Goal: Task Accomplishment & Management: Manage account settings

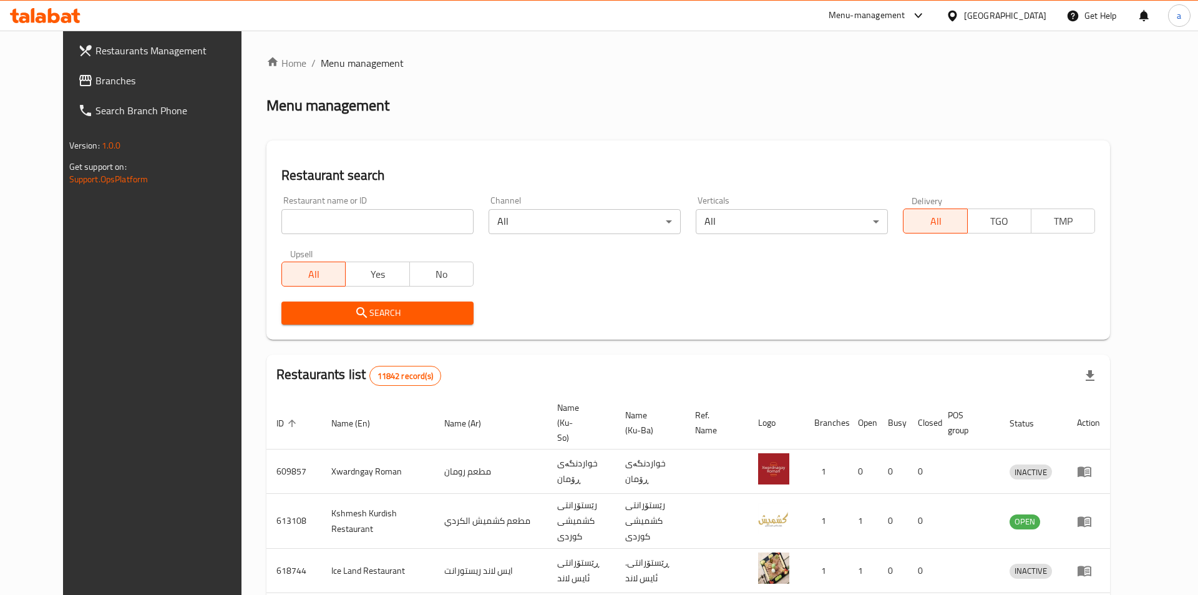
click at [39, 74] on div at bounding box center [599, 297] width 1198 height 595
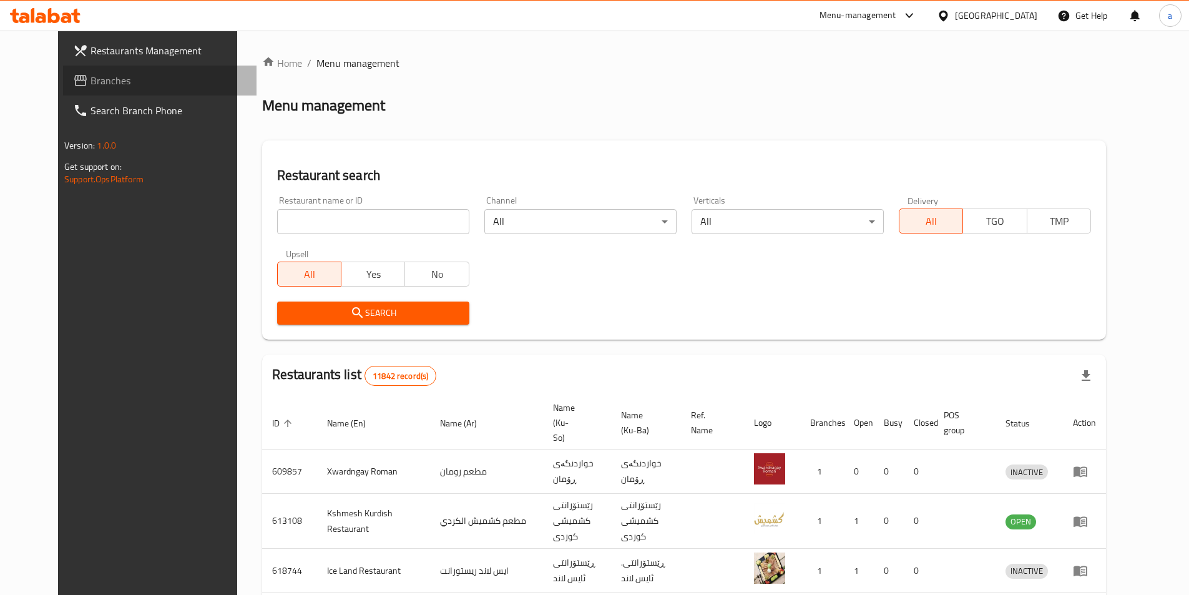
click at [90, 81] on span "Branches" at bounding box center [168, 80] width 156 height 15
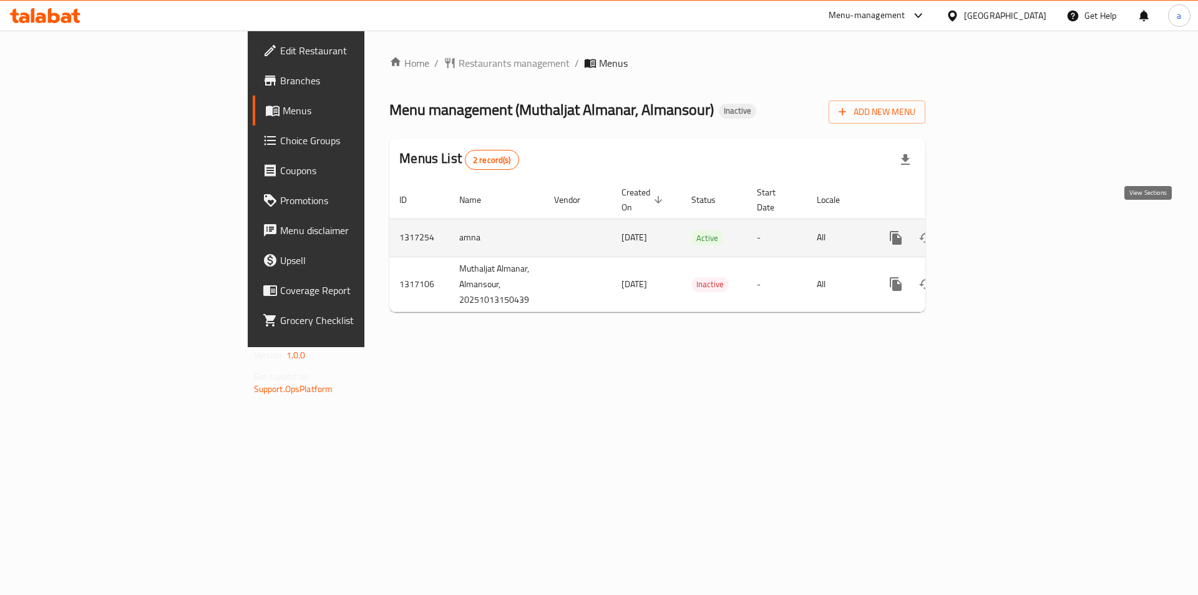
click at [1001, 223] on link "enhanced table" at bounding box center [986, 238] width 30 height 30
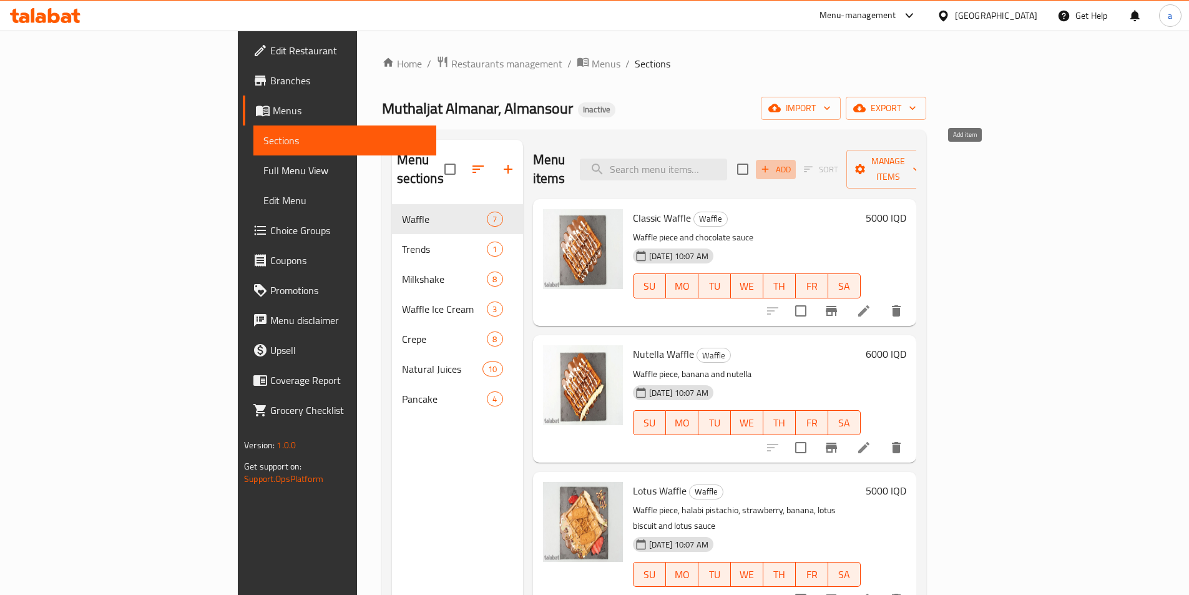
click at [769, 166] on icon "button" at bounding box center [765, 169] width 7 height 7
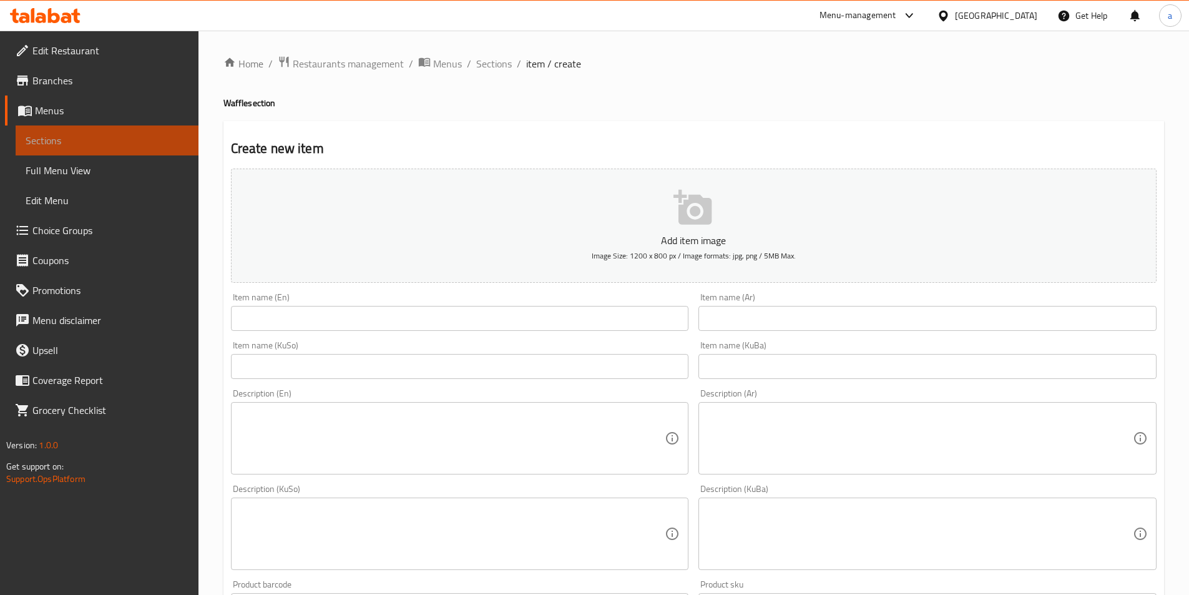
click at [77, 145] on span "Sections" at bounding box center [107, 140] width 163 height 15
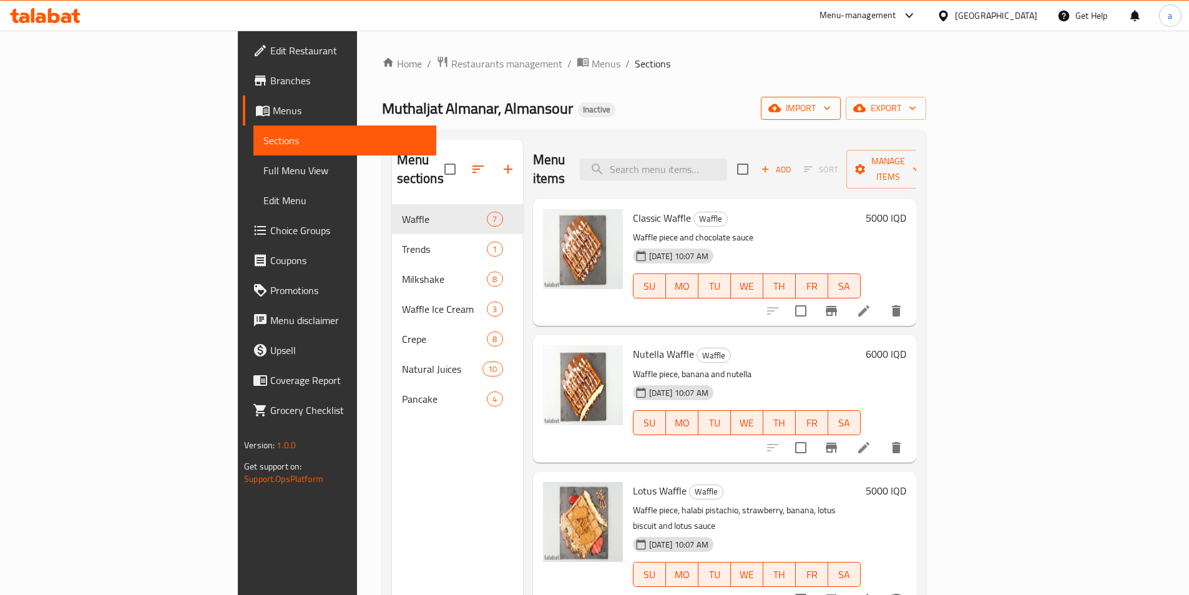
click at [841, 108] on button "import" at bounding box center [801, 108] width 80 height 23
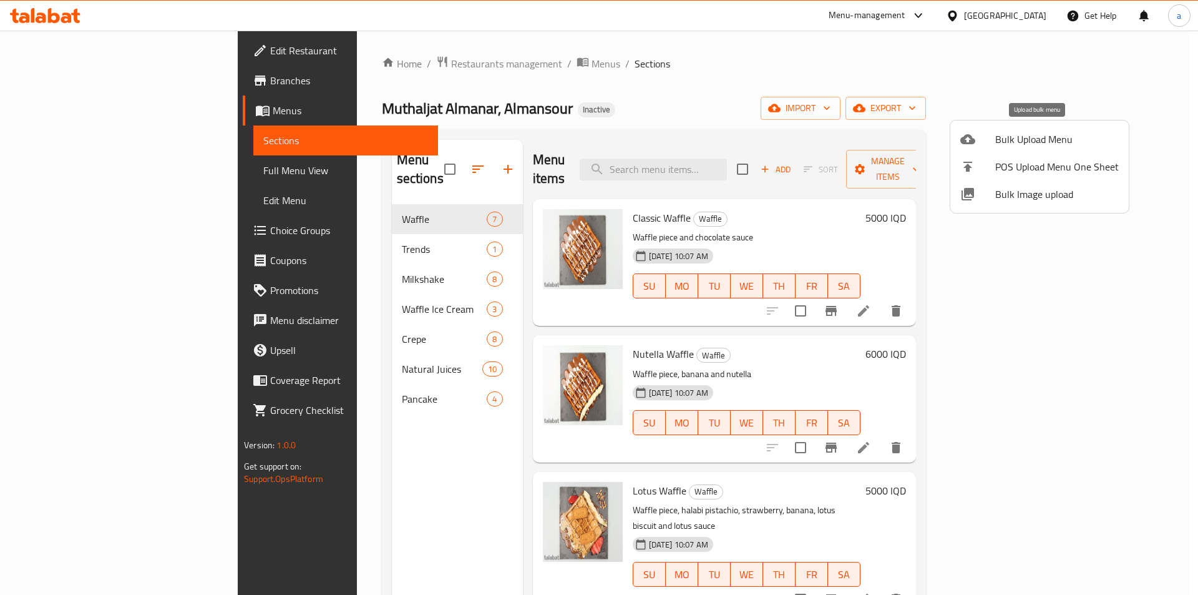
click at [1053, 136] on span "Bulk Upload Menu" at bounding box center [1057, 139] width 124 height 15
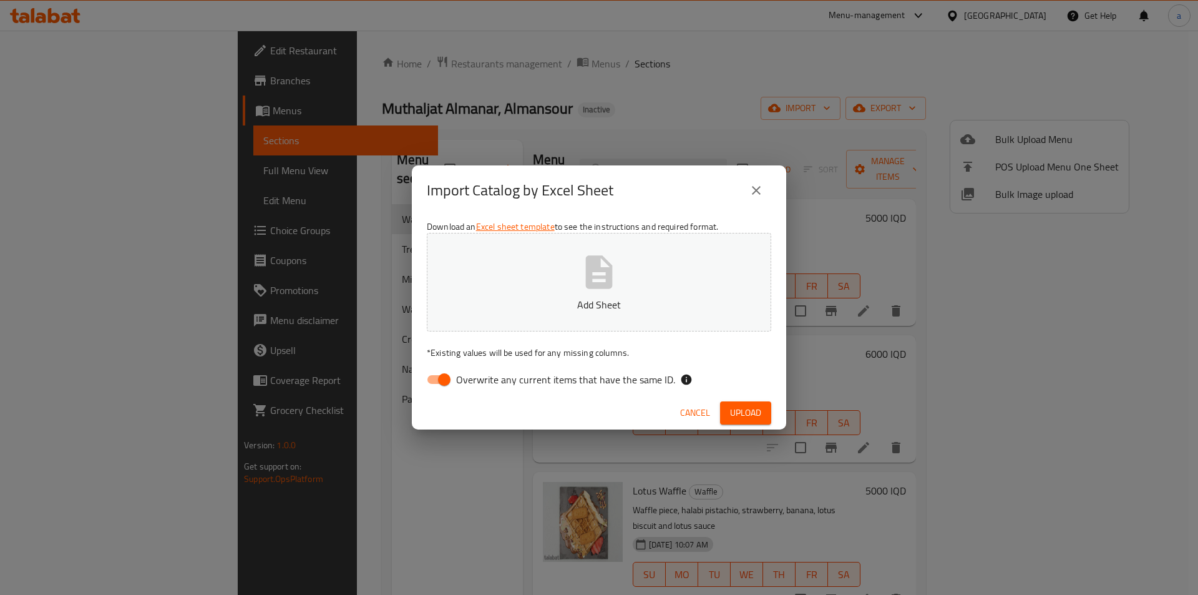
click at [488, 272] on button "Add Sheet" at bounding box center [599, 282] width 345 height 99
click at [496, 280] on button "Add Sheet" at bounding box center [599, 282] width 345 height 99
click at [445, 384] on input "Overwrite any current items that have the same ID." at bounding box center [444, 380] width 71 height 24
checkbox input "false"
click at [758, 190] on icon "close" at bounding box center [756, 190] width 9 height 9
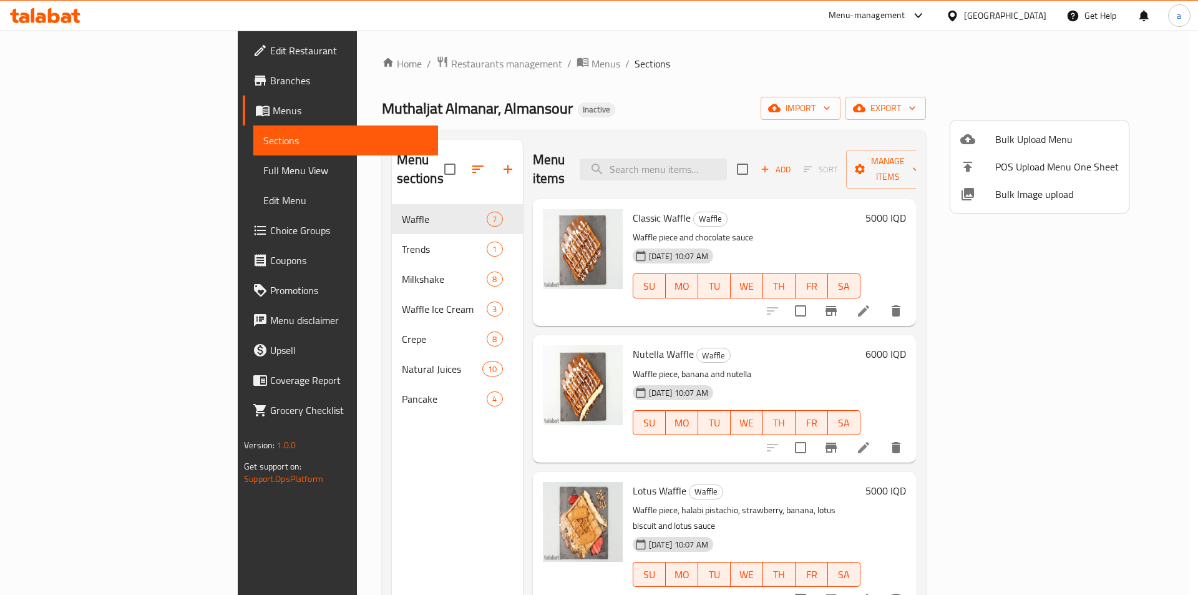
click at [517, 121] on div at bounding box center [599, 297] width 1198 height 595
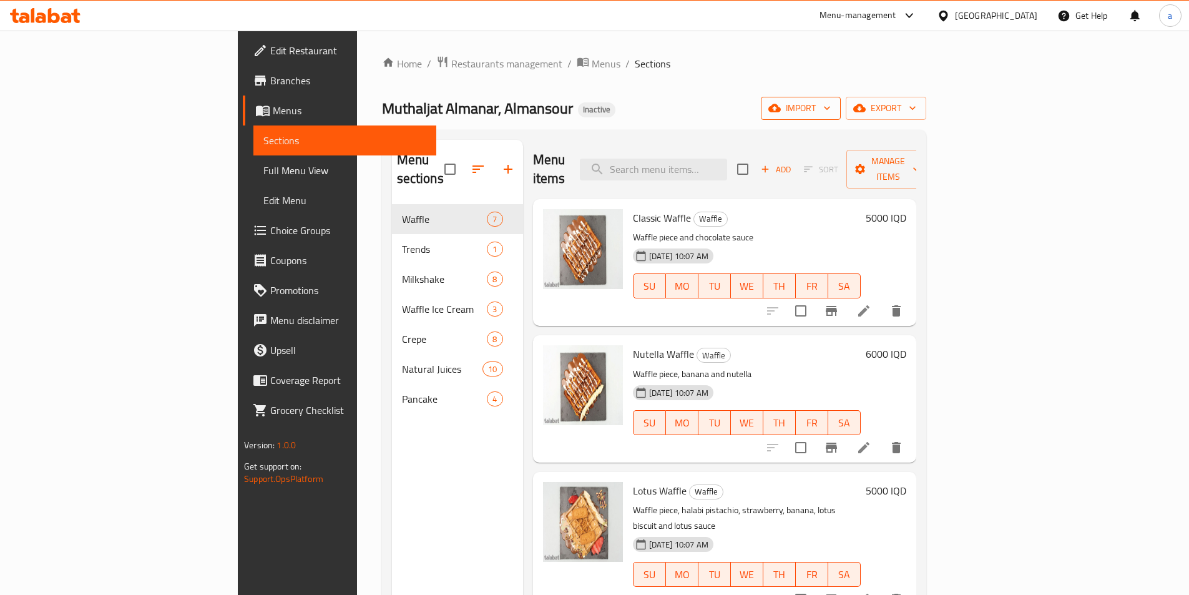
click at [831, 112] on span "import" at bounding box center [801, 108] width 60 height 16
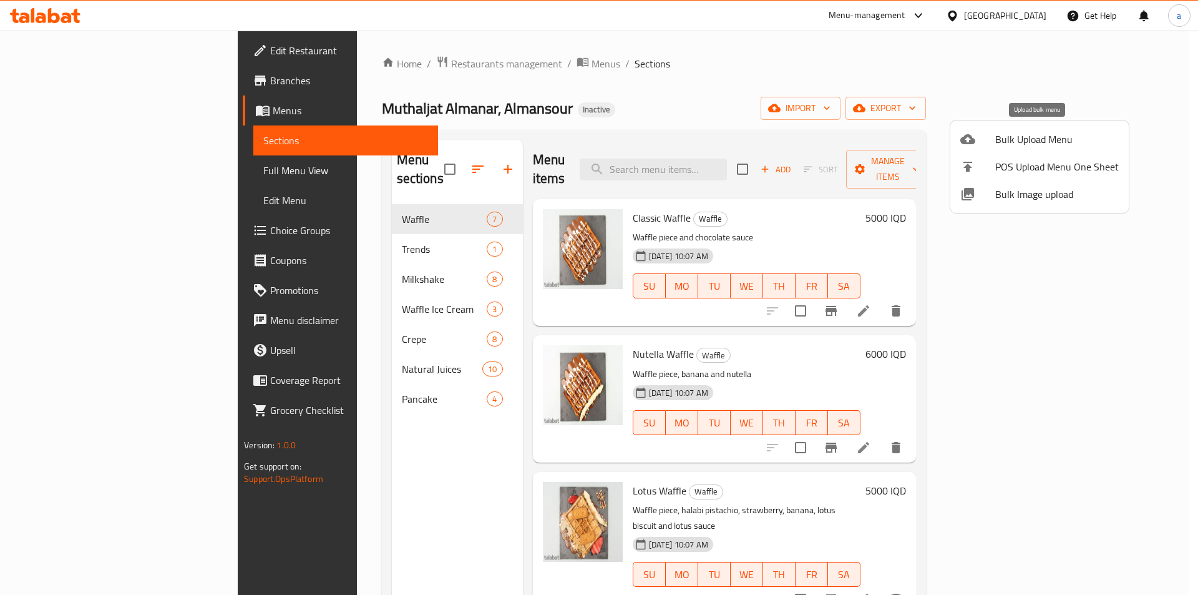
click at [1004, 143] on span "Bulk Upload Menu" at bounding box center [1057, 139] width 124 height 15
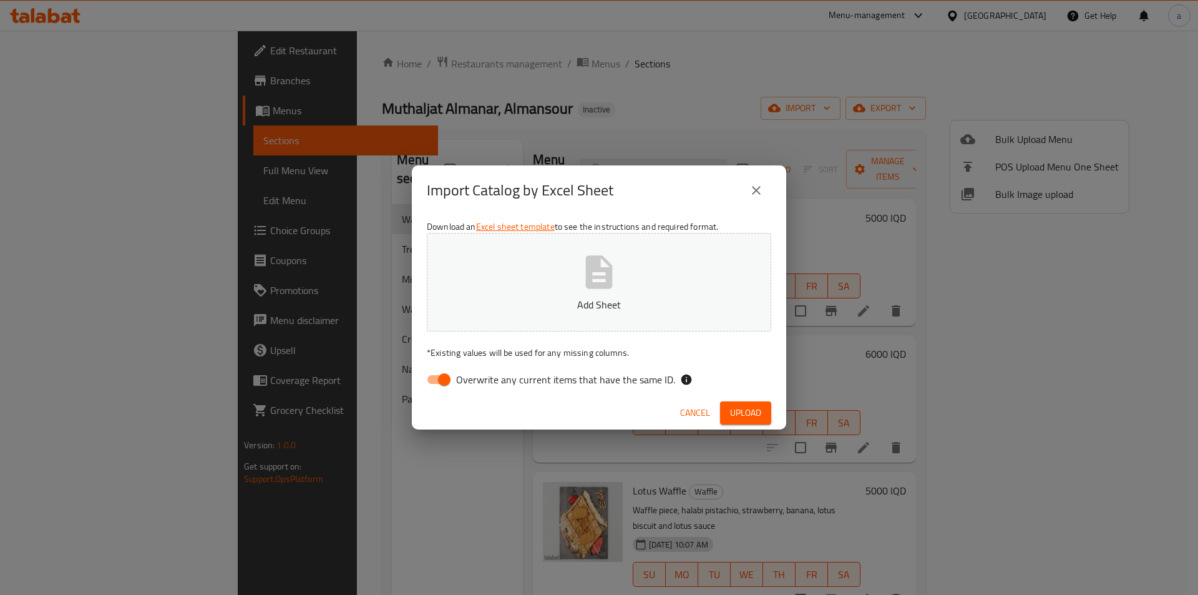
click at [446, 383] on input "Overwrite any current items that have the same ID." at bounding box center [444, 380] width 71 height 24
checkbox input "false"
click at [586, 262] on icon "button" at bounding box center [599, 271] width 27 height 33
click at [750, 418] on span "Upload" at bounding box center [745, 413] width 31 height 16
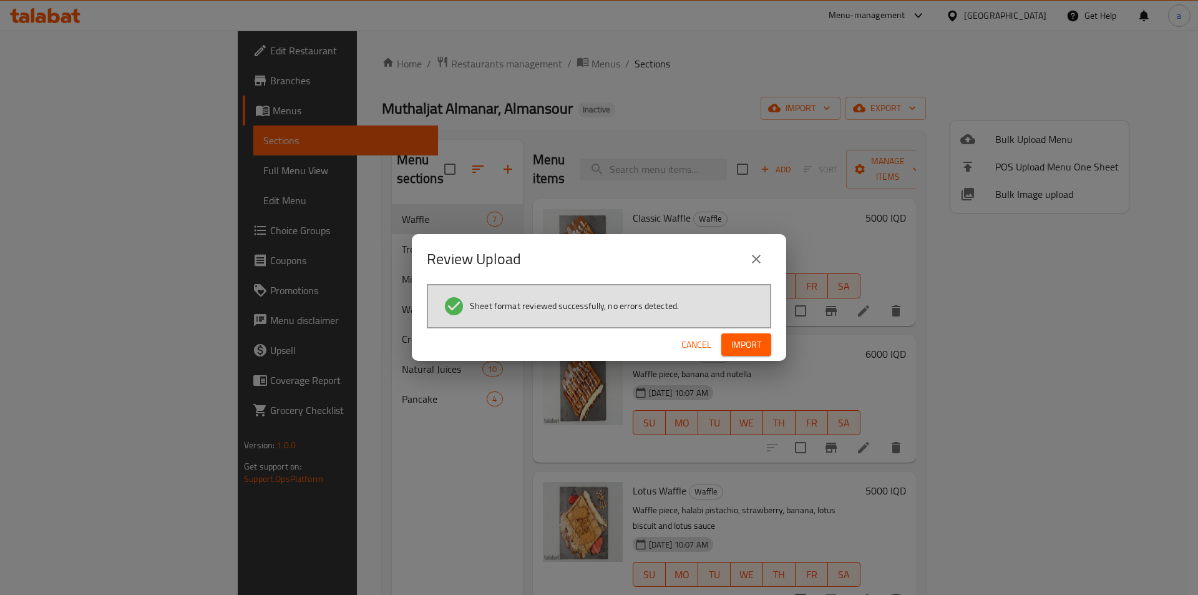
click at [742, 350] on span "Import" at bounding box center [746, 345] width 30 height 16
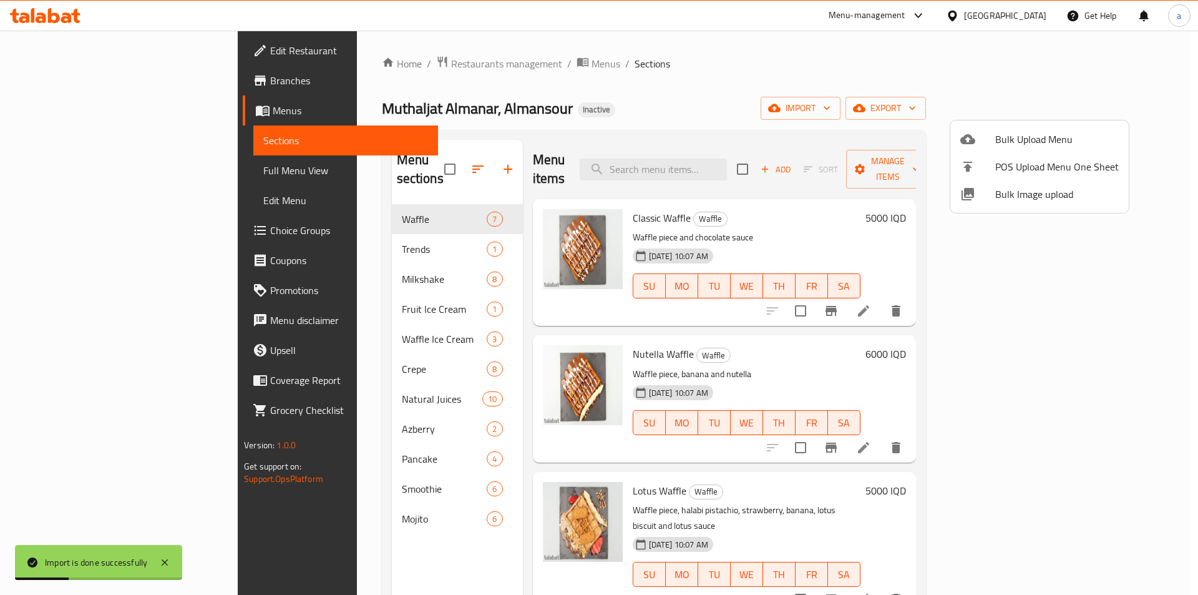
click at [298, 234] on div at bounding box center [599, 297] width 1198 height 595
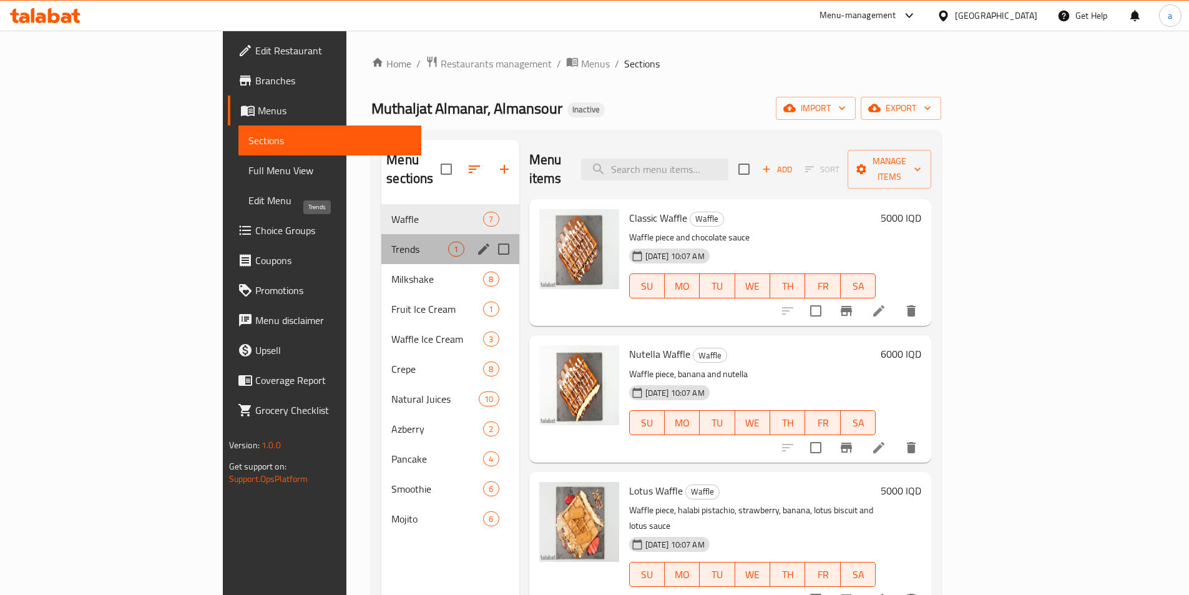
click at [391, 242] on span "Trends" at bounding box center [419, 249] width 57 height 15
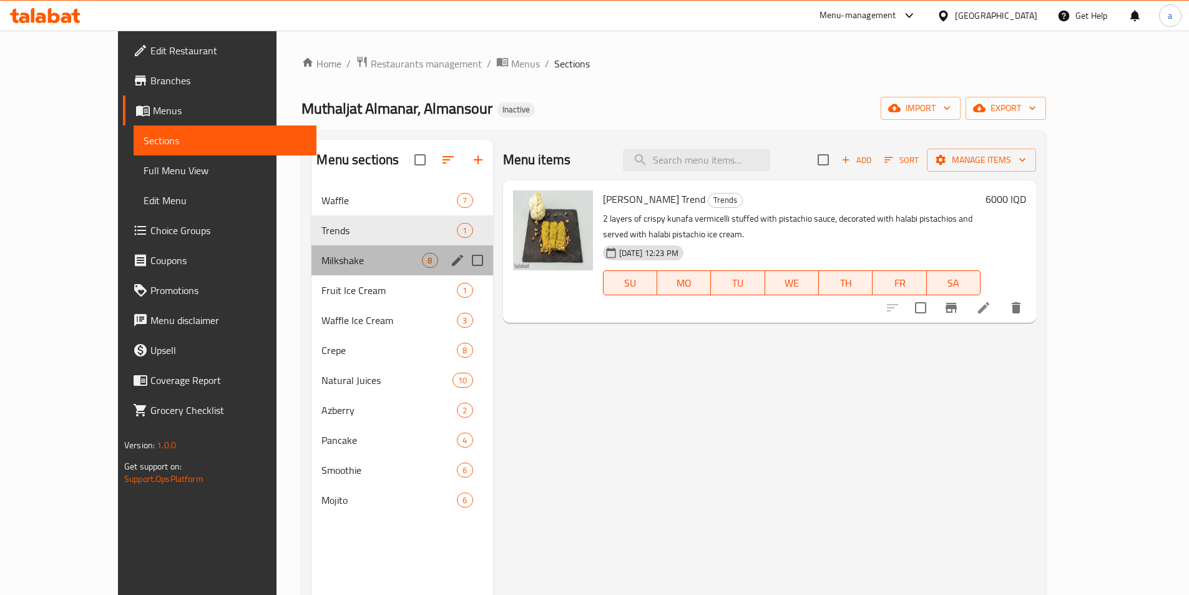
click at [311, 273] on div "Milkshake 8" at bounding box center [401, 260] width 181 height 30
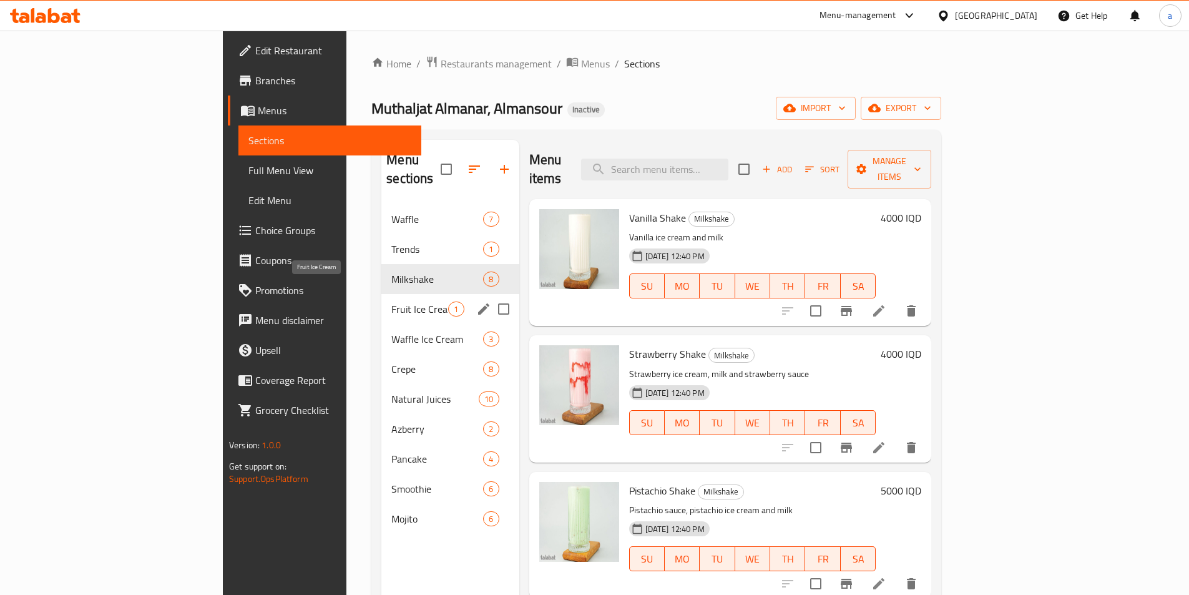
click at [391, 301] on span "Fruit Ice Cream" at bounding box center [419, 308] width 57 height 15
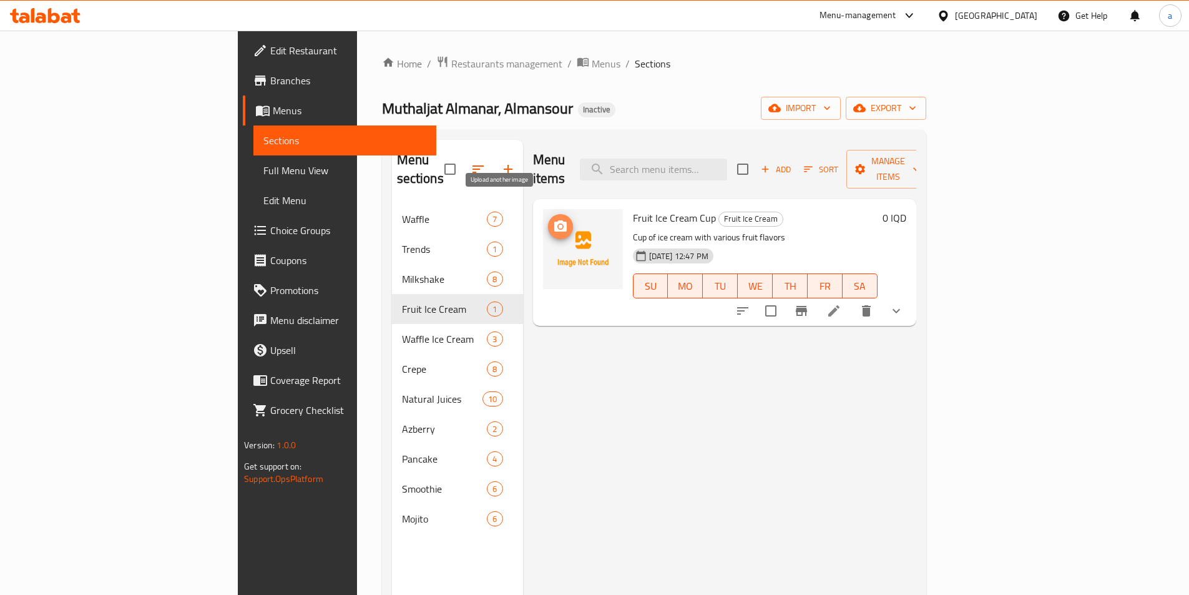
click at [548, 214] on button "upload picture" at bounding box center [560, 226] width 25 height 25
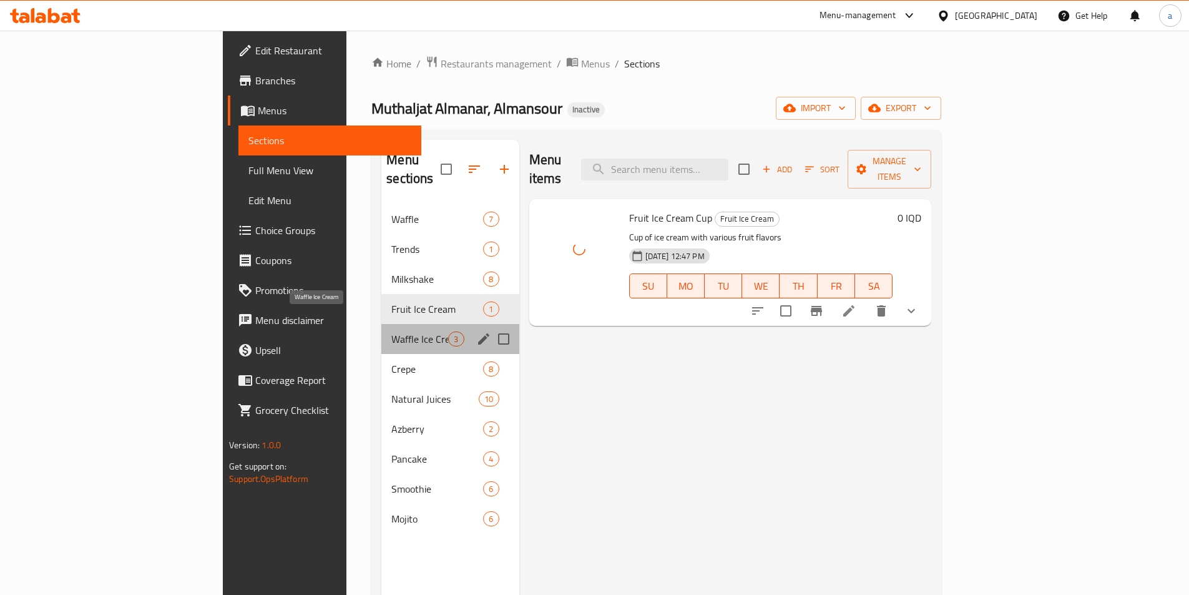
click at [391, 331] on span "Waffle Ice Cream" at bounding box center [419, 338] width 57 height 15
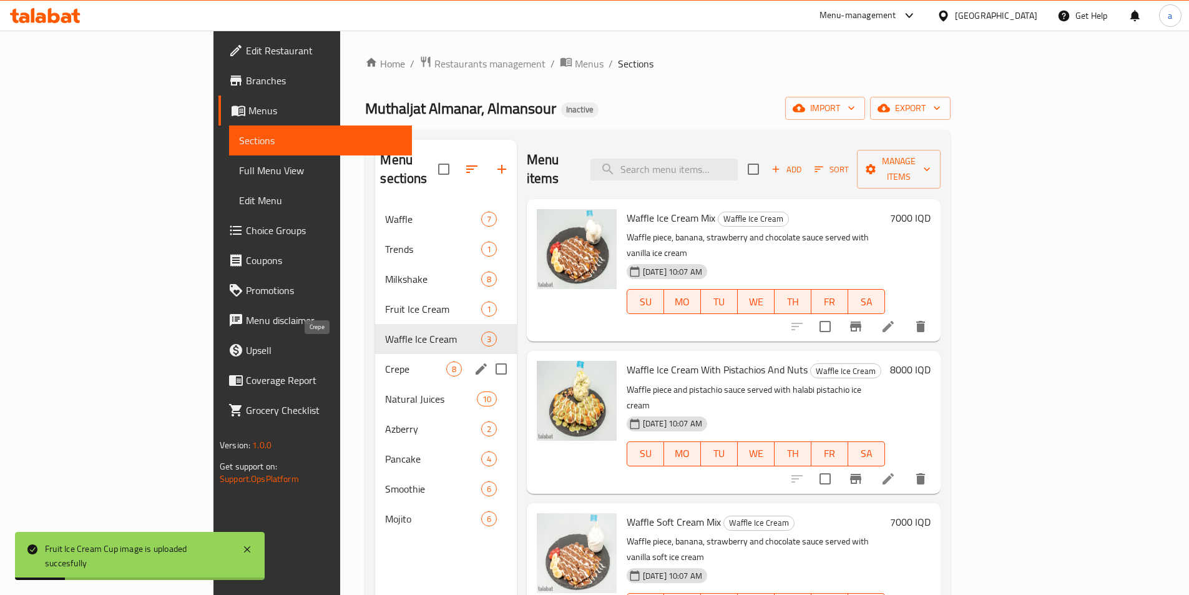
click at [385, 361] on span "Crepe" at bounding box center [415, 368] width 61 height 15
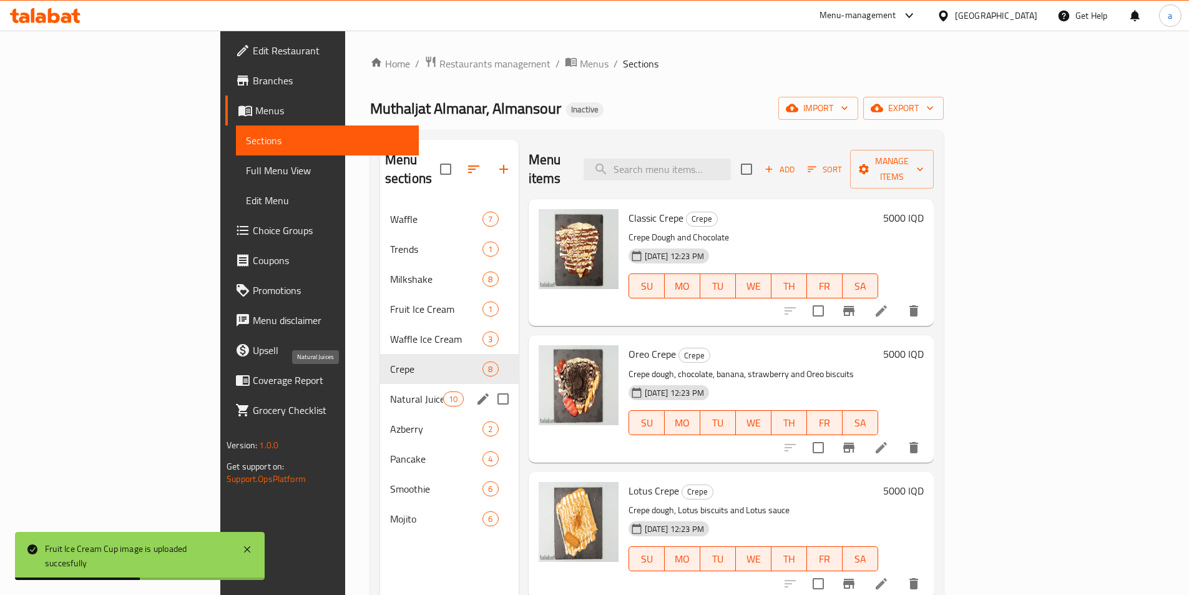
click at [390, 391] on span "Natural Juices" at bounding box center [416, 398] width 53 height 15
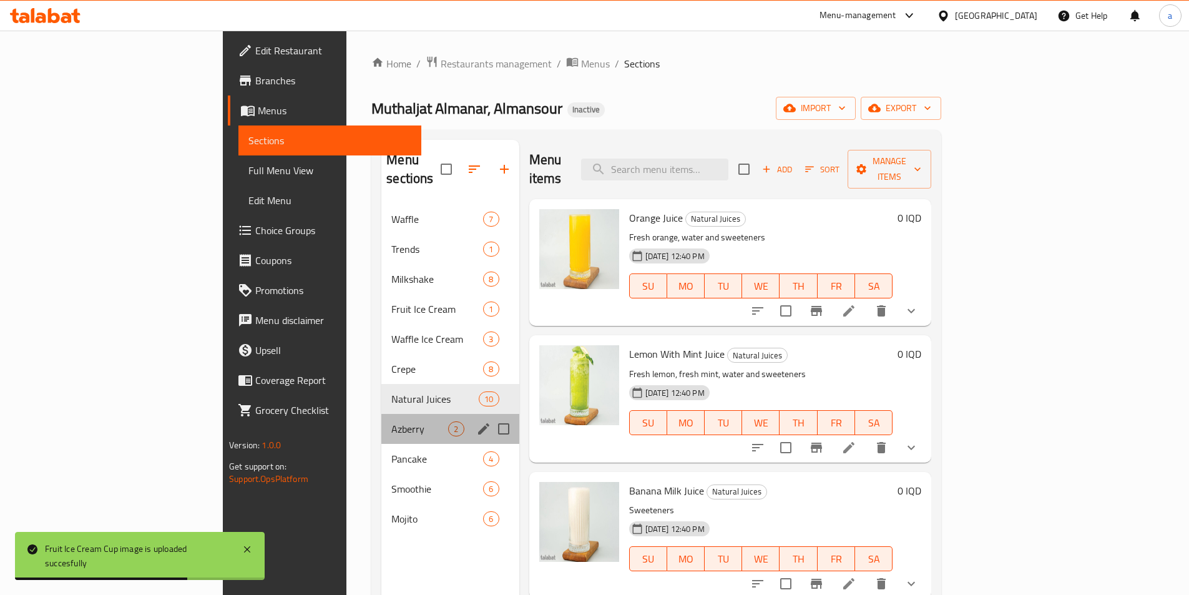
click at [381, 414] on div "Azberry 2" at bounding box center [449, 429] width 137 height 30
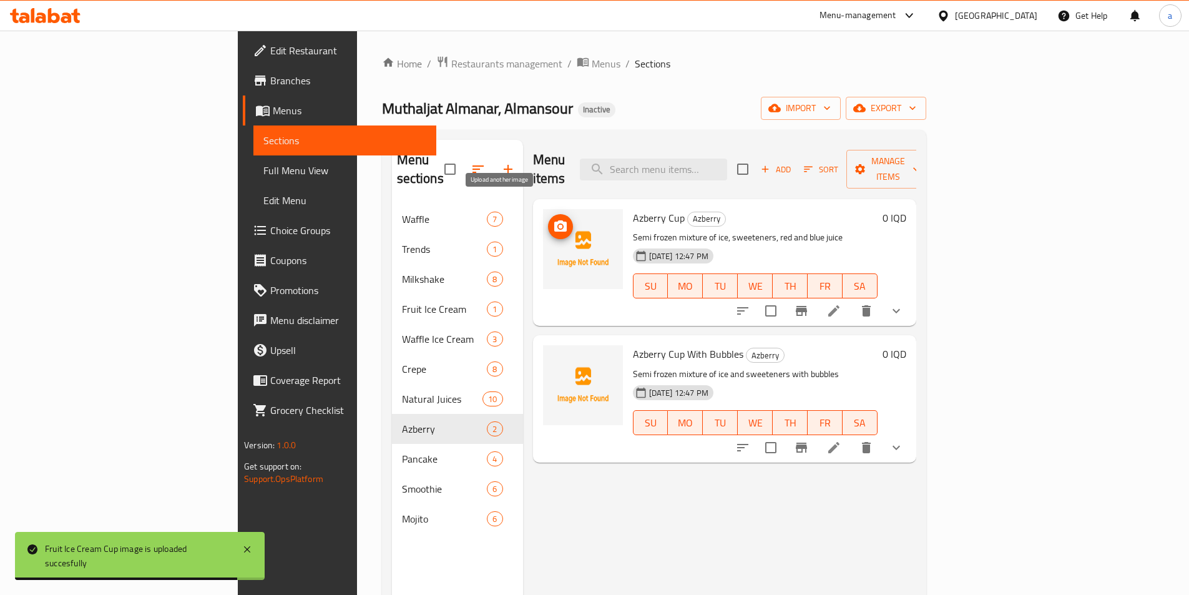
click at [554, 220] on icon "upload picture" at bounding box center [560, 225] width 12 height 11
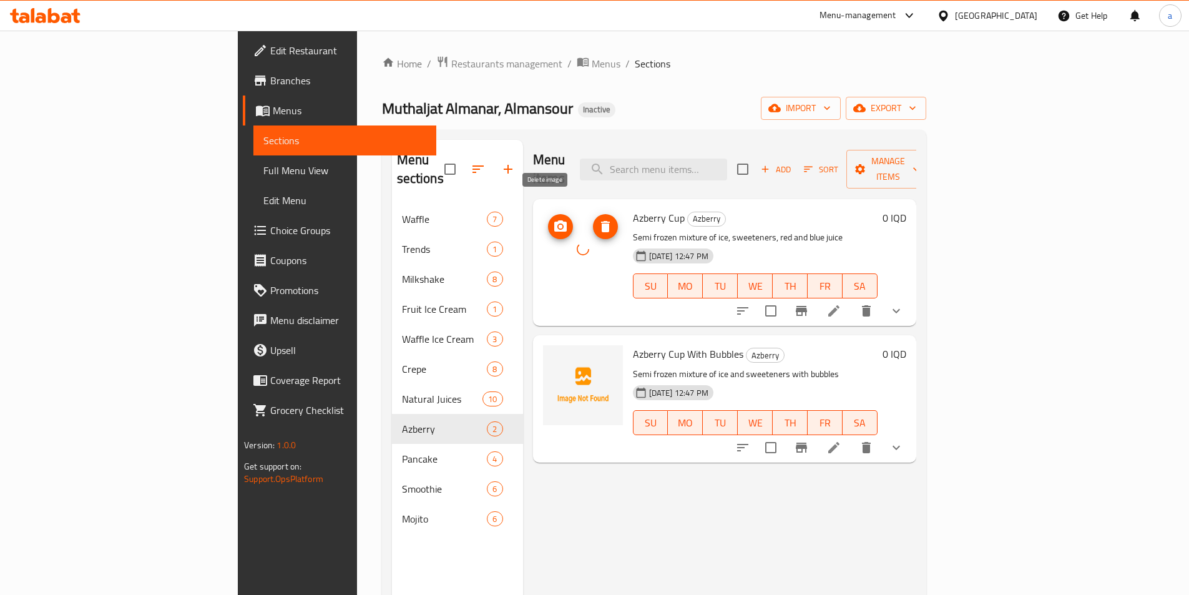
click at [593, 214] on button "delete image" at bounding box center [605, 226] width 25 height 25
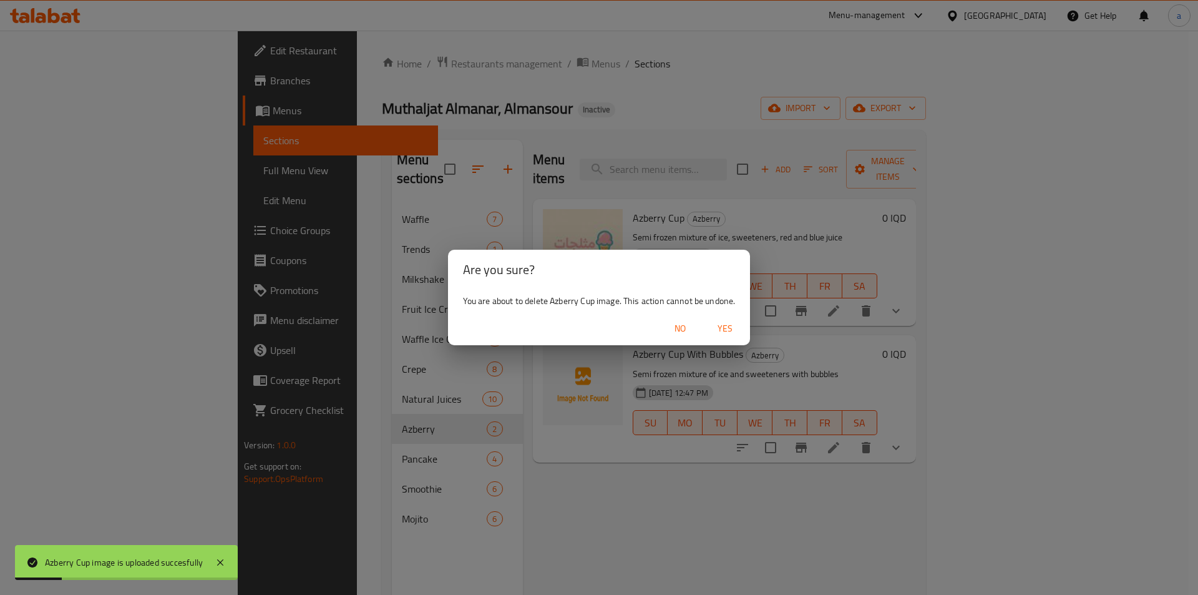
click at [685, 327] on span "No" at bounding box center [680, 329] width 30 height 16
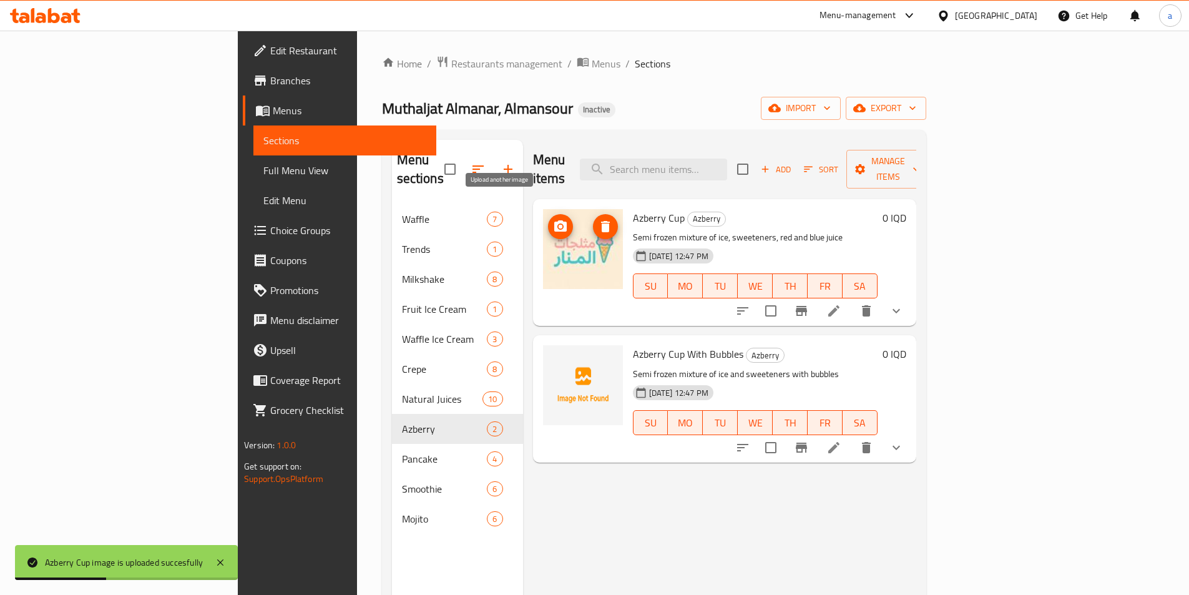
click at [554, 220] on icon "upload picture" at bounding box center [560, 225] width 12 height 11
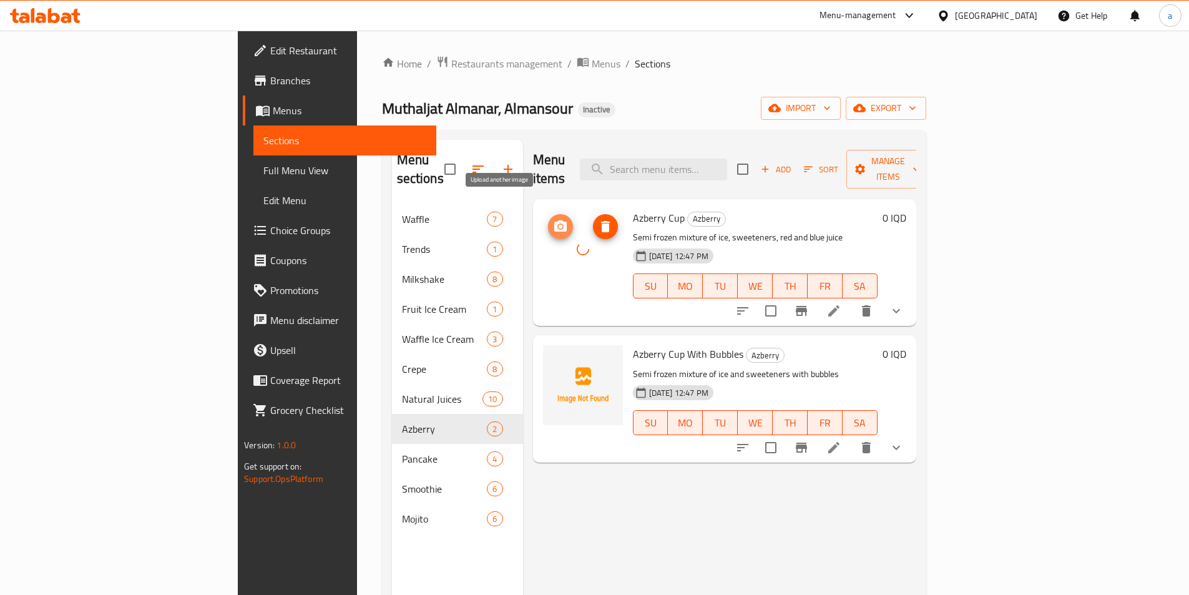
click at [554, 220] on icon "upload picture" at bounding box center [560, 225] width 12 height 11
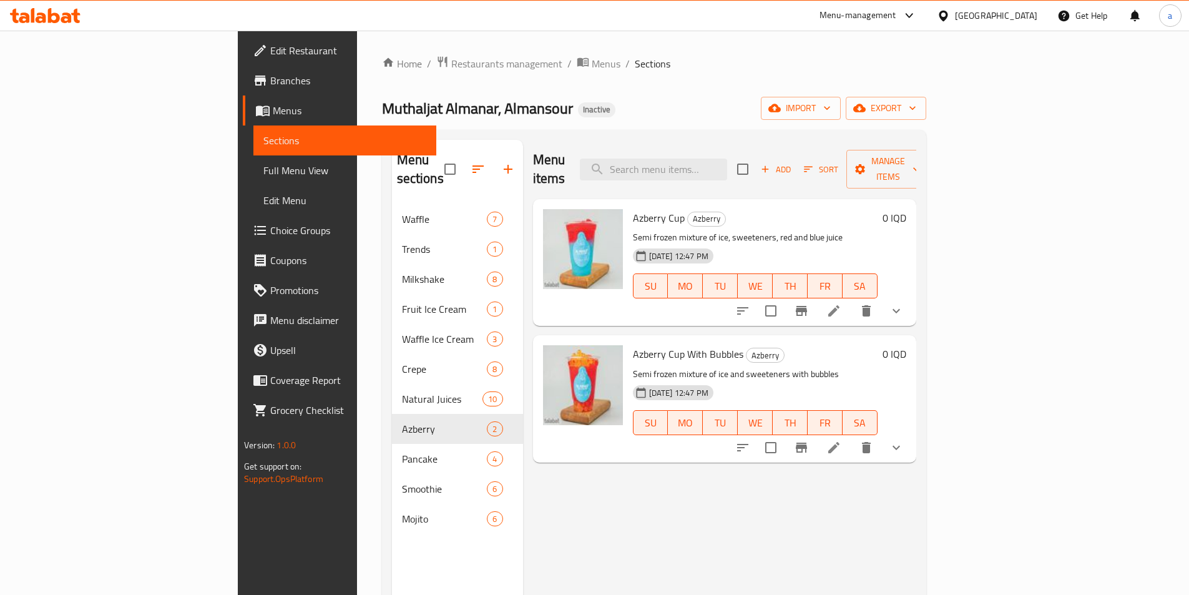
scroll to position [83, 0]
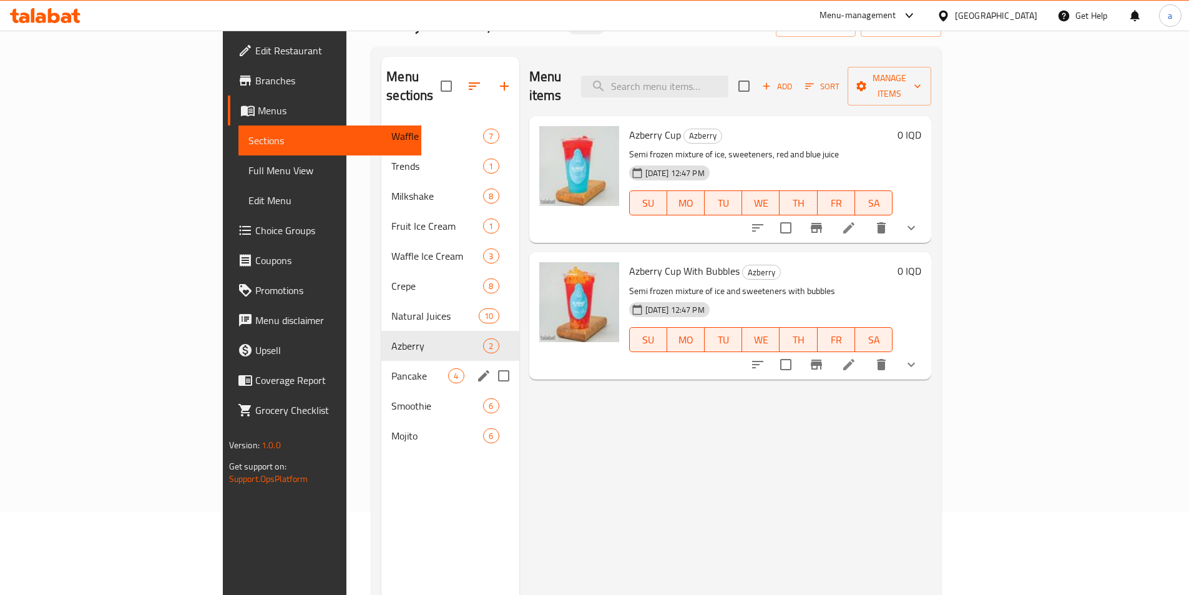
click at [381, 361] on div "Pancake 4" at bounding box center [449, 376] width 137 height 30
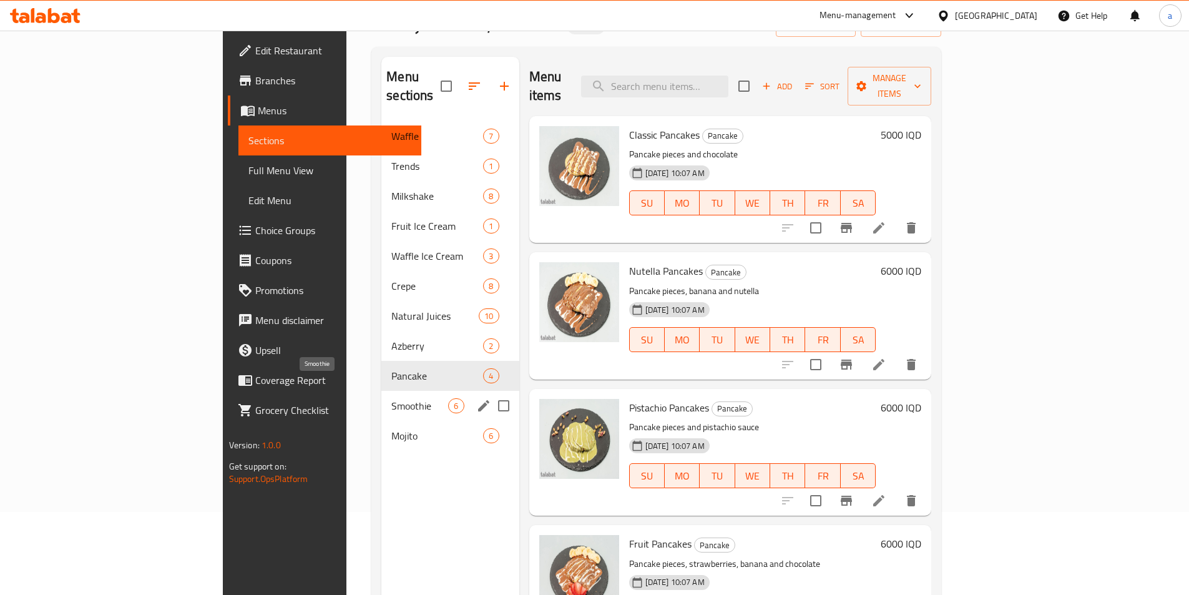
click at [391, 398] on span "Smoothie" at bounding box center [419, 405] width 57 height 15
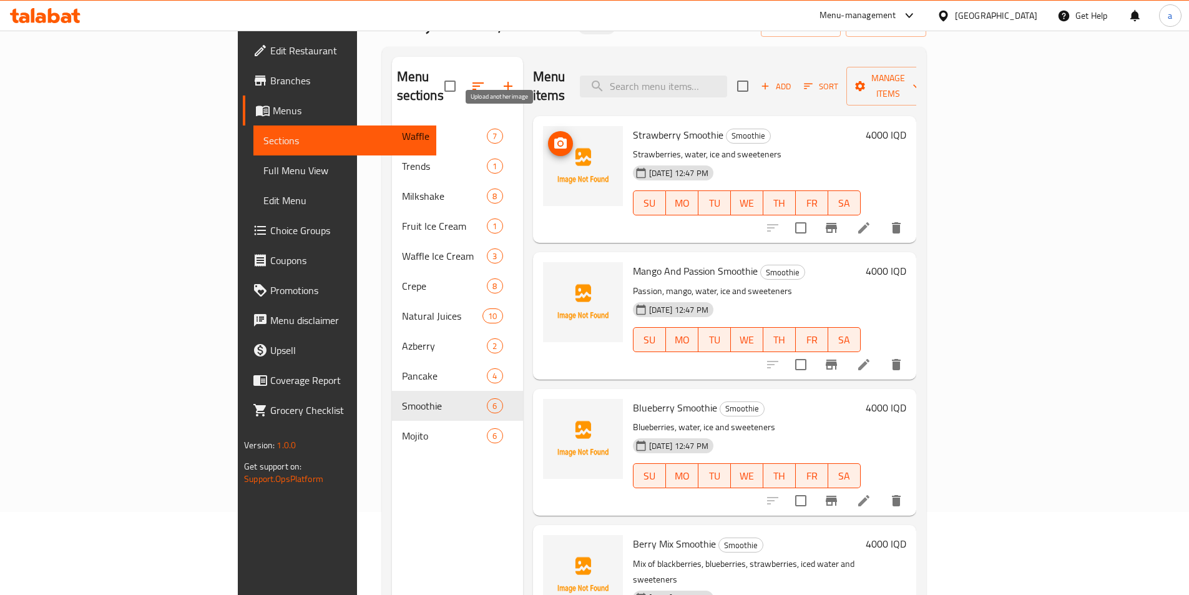
click at [554, 137] on icon "upload picture" at bounding box center [560, 142] width 12 height 11
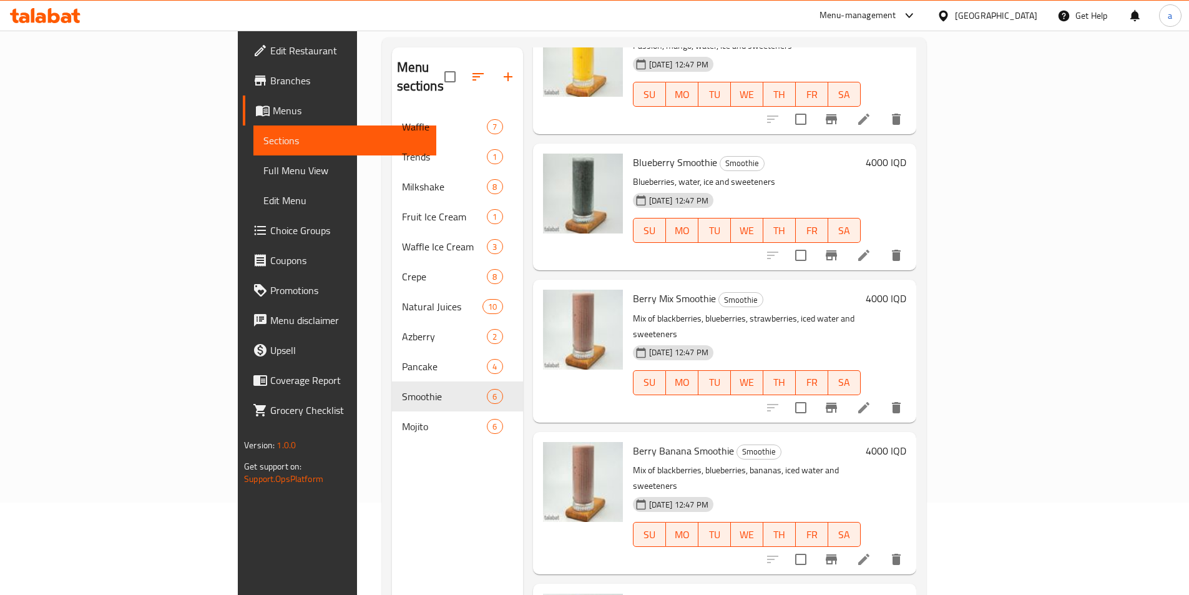
scroll to position [175, 0]
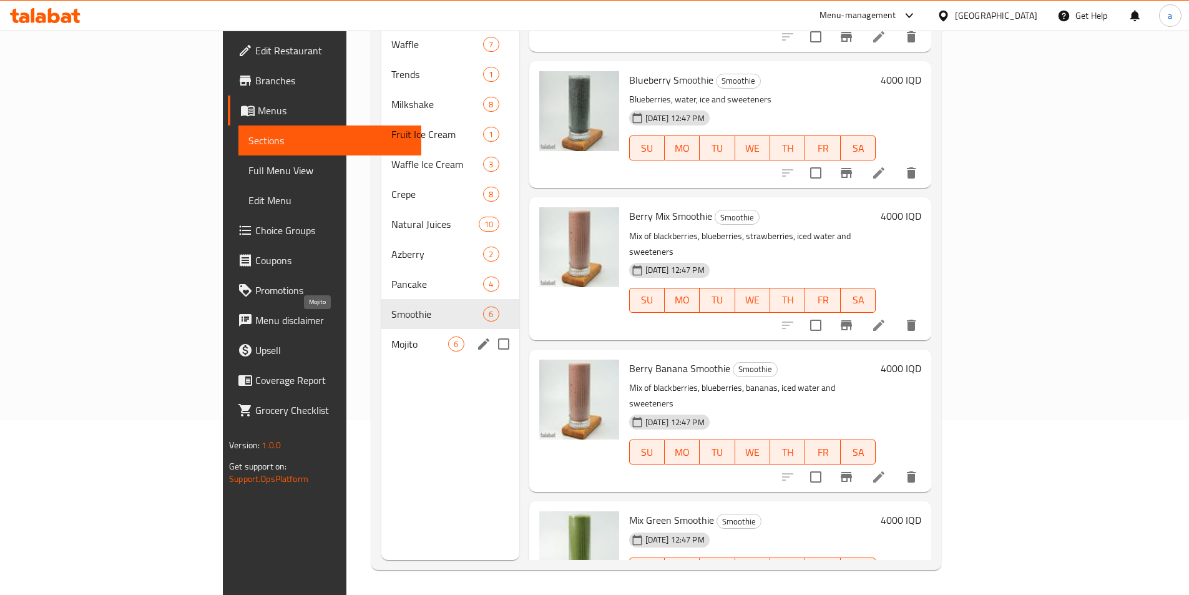
click at [391, 336] on span "Mojito" at bounding box center [419, 343] width 57 height 15
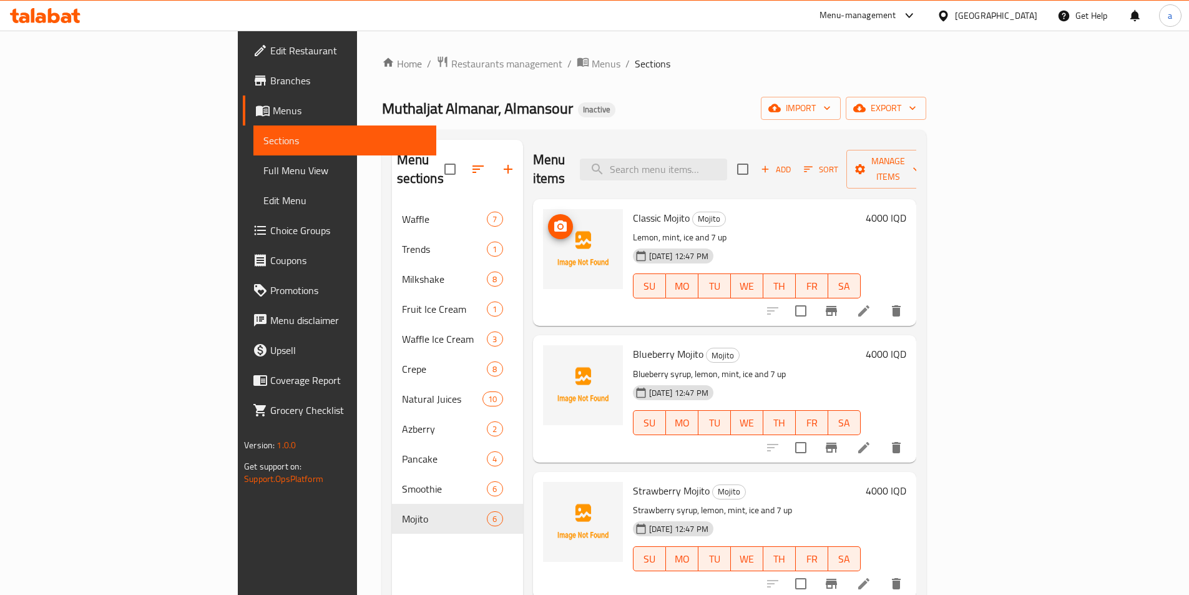
click at [553, 219] on icon "upload picture" at bounding box center [560, 226] width 15 height 15
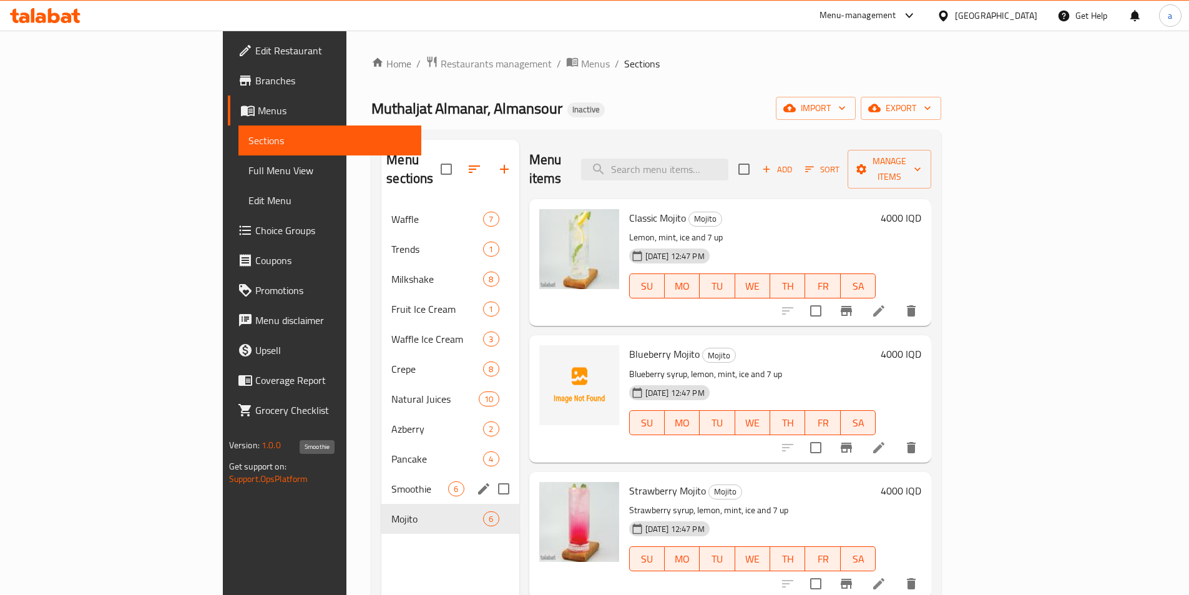
click at [391, 481] on span "Smoothie" at bounding box center [419, 488] width 57 height 15
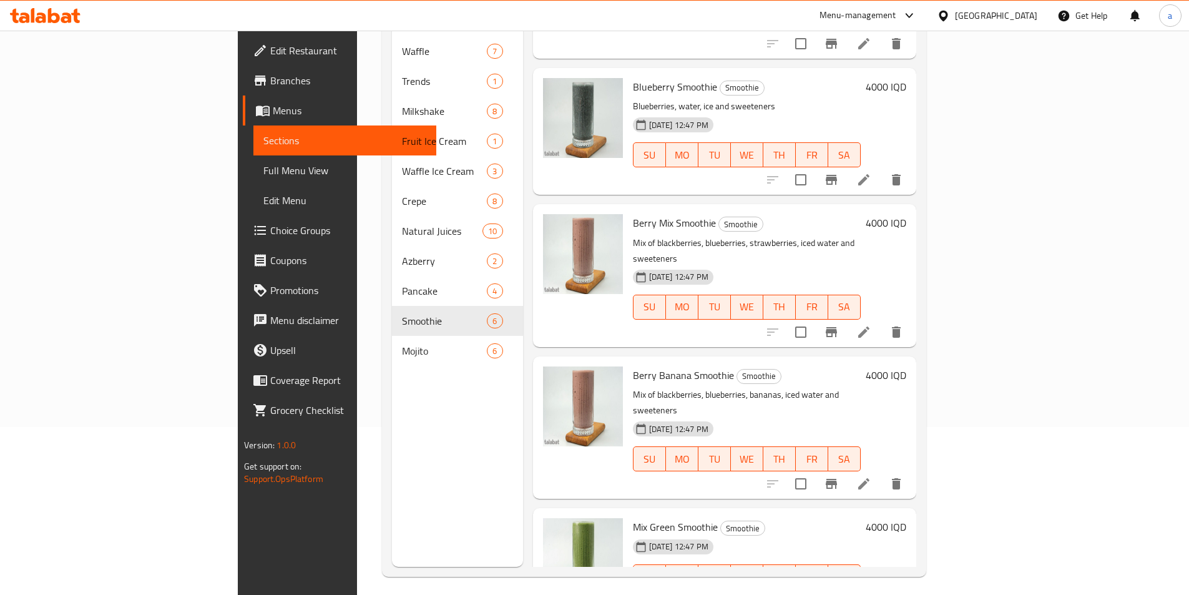
scroll to position [175, 0]
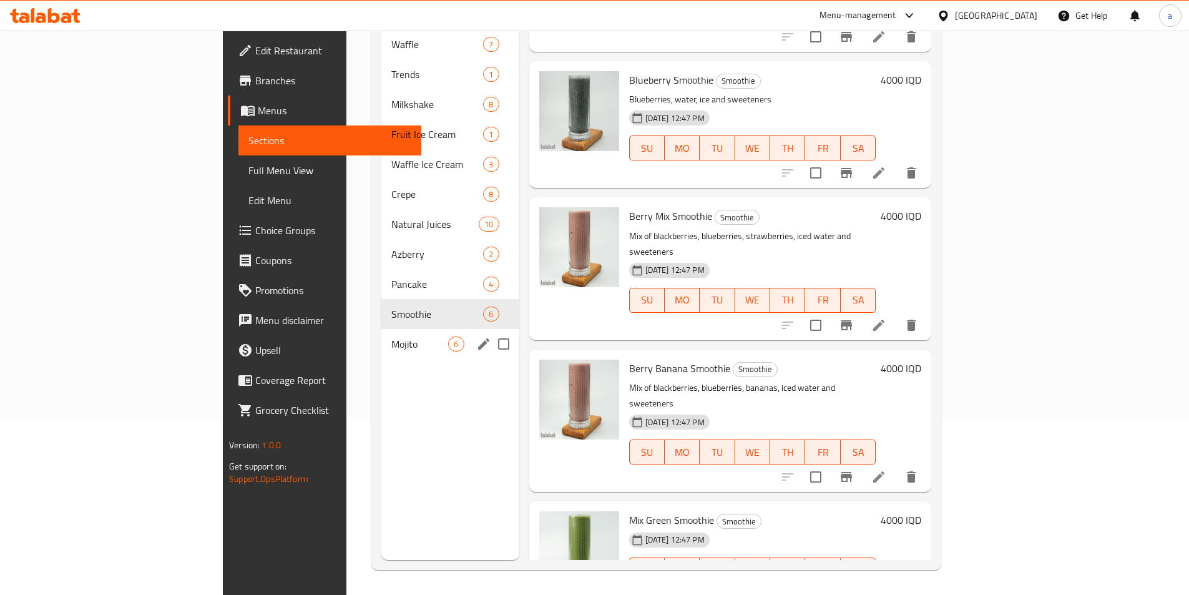
click at [381, 333] on div "Mojito 6" at bounding box center [449, 344] width 137 height 30
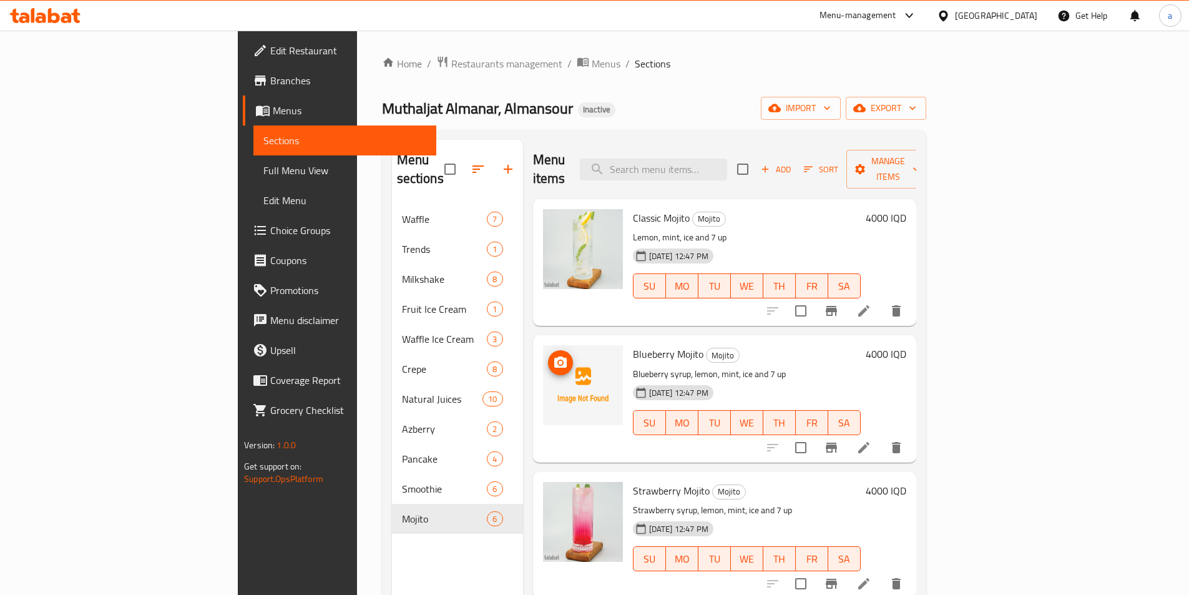
click at [553, 355] on icon "upload picture" at bounding box center [560, 362] width 15 height 15
drag, startPoint x: 575, startPoint y: 330, endPoint x: 642, endPoint y: 329, distance: 66.8
click at [642, 345] on span "Blueberry Mojito" at bounding box center [668, 354] width 71 height 19
copy span "Blueberry Mojito"
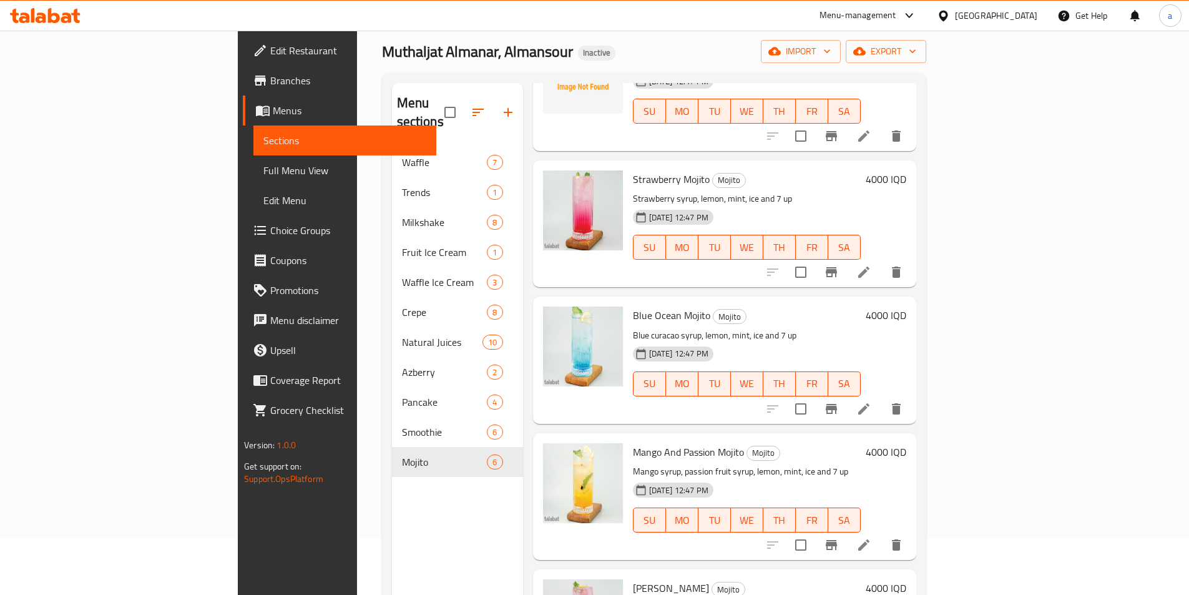
scroll to position [167, 0]
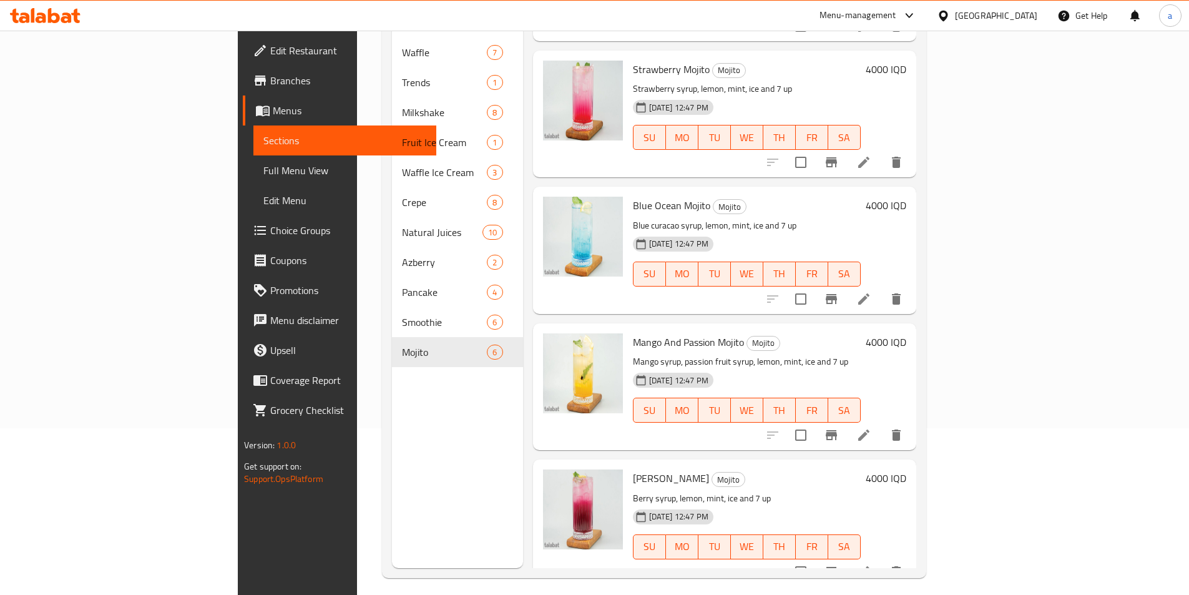
click at [263, 171] on span "Full Menu View" at bounding box center [344, 170] width 163 height 15
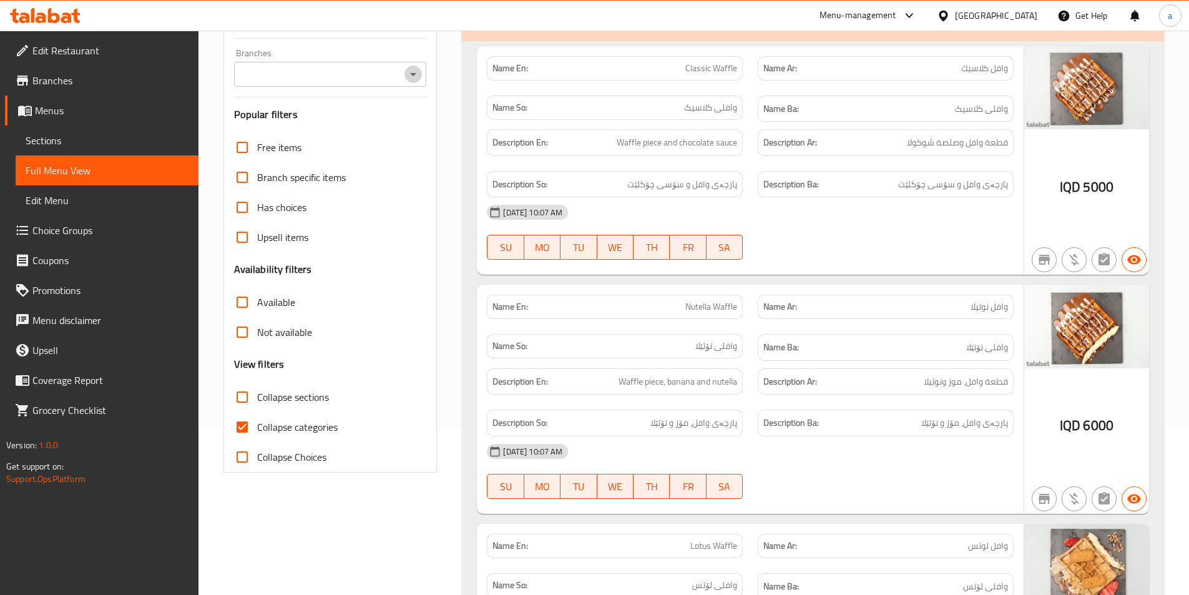
click at [408, 80] on icon "Open" at bounding box center [413, 74] width 15 height 15
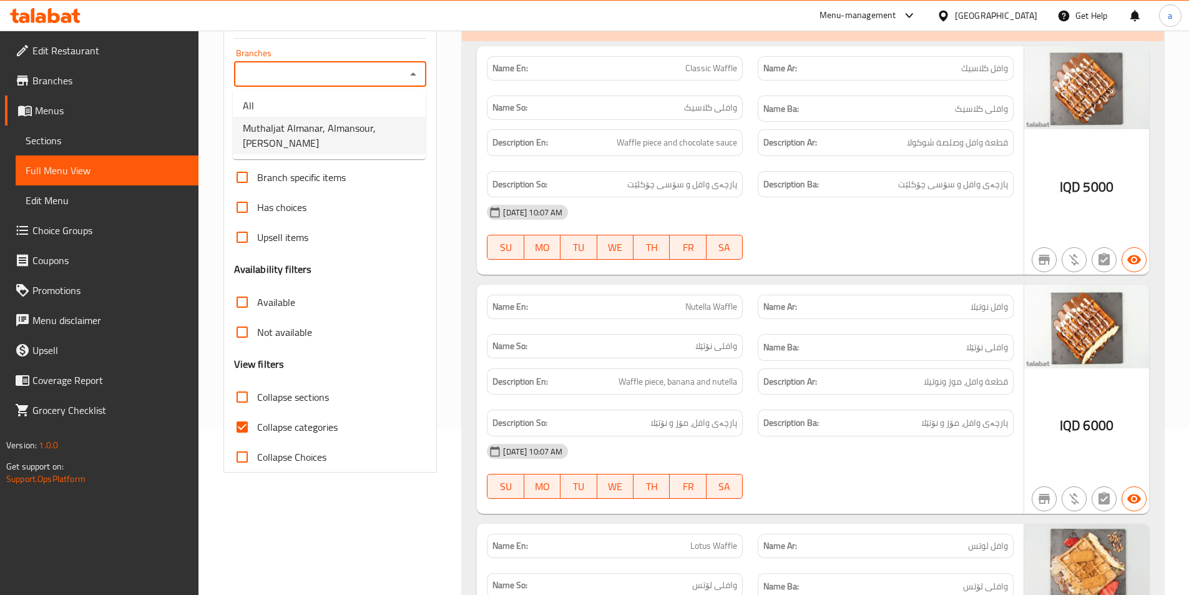
click at [62, 203] on span "Edit Menu" at bounding box center [107, 200] width 163 height 15
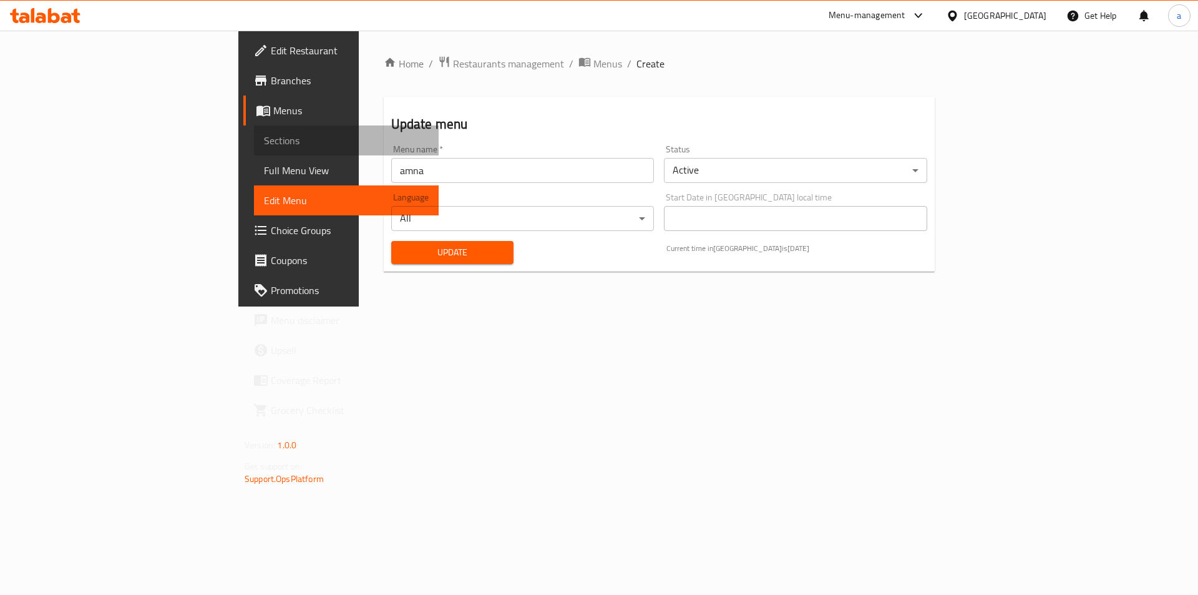
click at [264, 144] on span "Sections" at bounding box center [346, 140] width 165 height 15
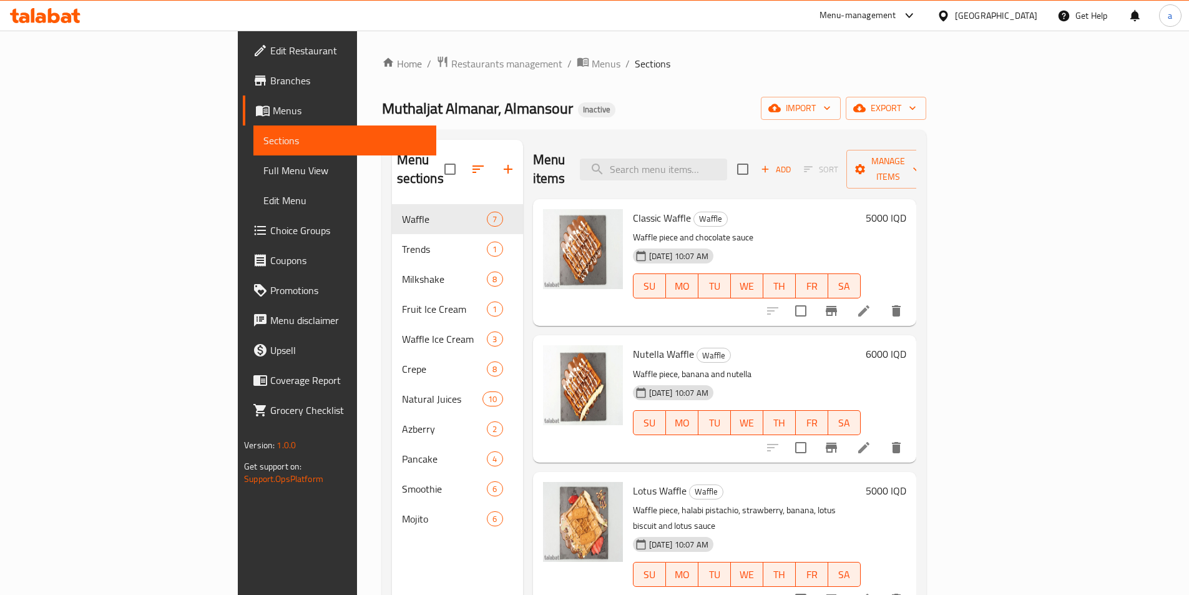
click at [263, 172] on span "Full Menu View" at bounding box center [344, 170] width 163 height 15
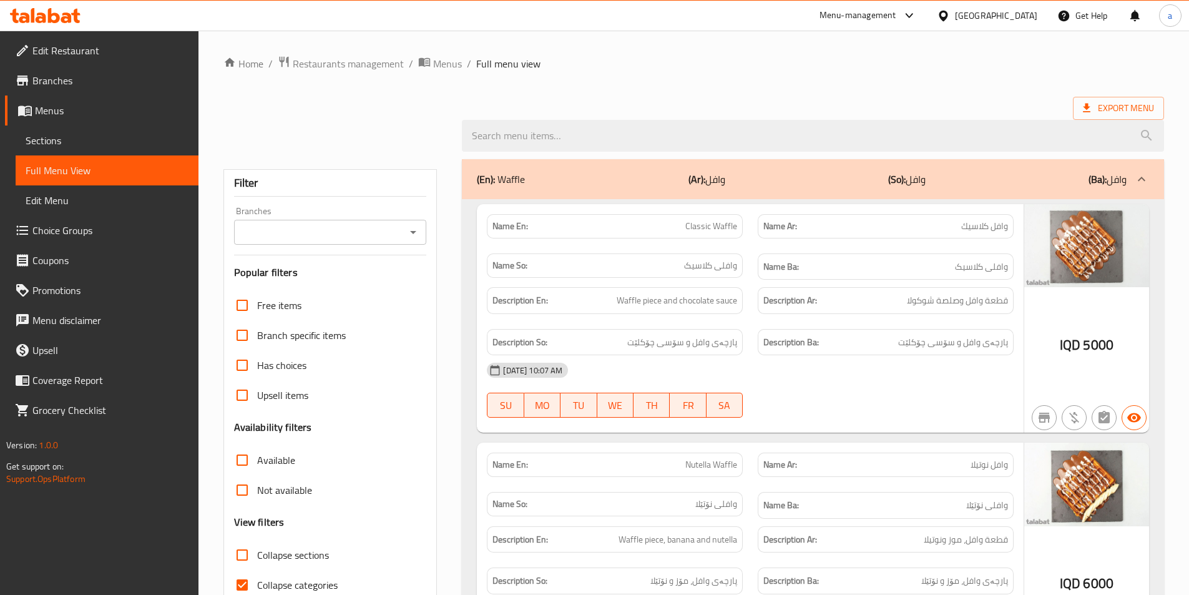
click at [409, 229] on icon "Open" at bounding box center [413, 232] width 15 height 15
click at [414, 230] on icon "Close" at bounding box center [413, 232] width 15 height 15
click at [423, 227] on div "Branches" at bounding box center [330, 232] width 193 height 25
click at [413, 232] on icon "Open" at bounding box center [413, 232] width 6 height 3
click at [413, 232] on icon "Close" at bounding box center [413, 231] width 6 height 3
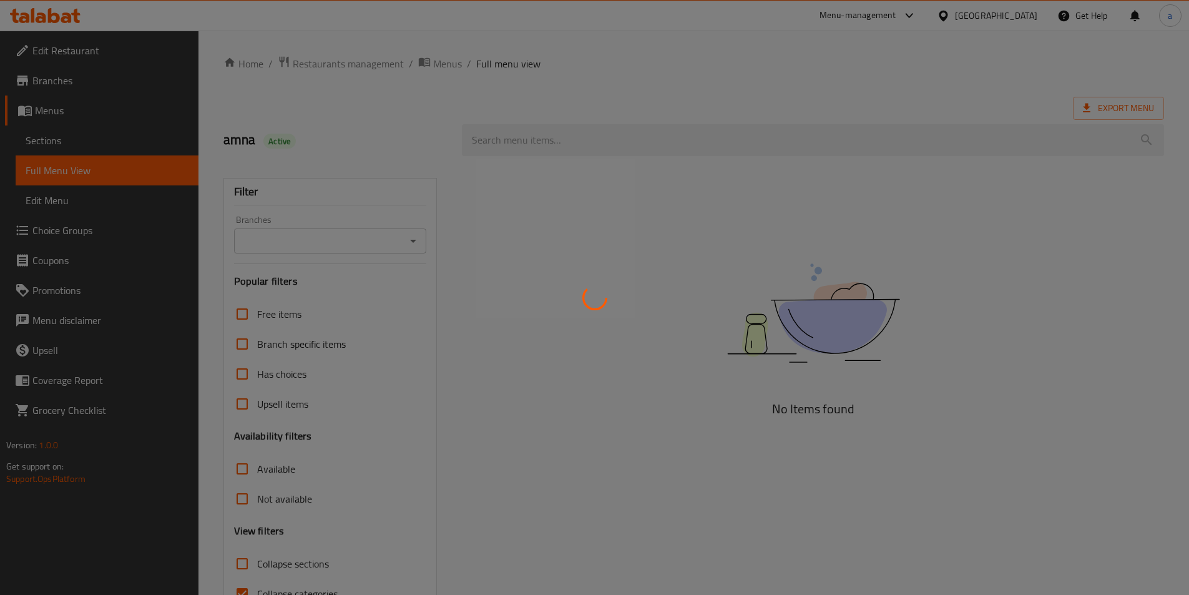
click at [413, 241] on div at bounding box center [594, 297] width 1189 height 595
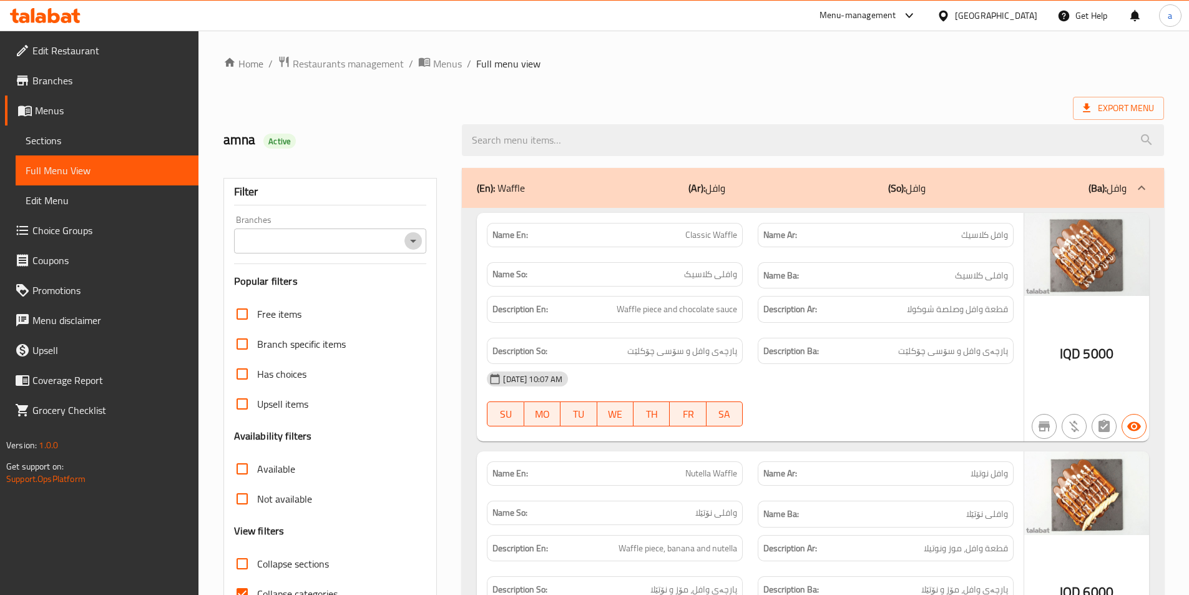
click at [412, 235] on icon "Open" at bounding box center [413, 240] width 15 height 15
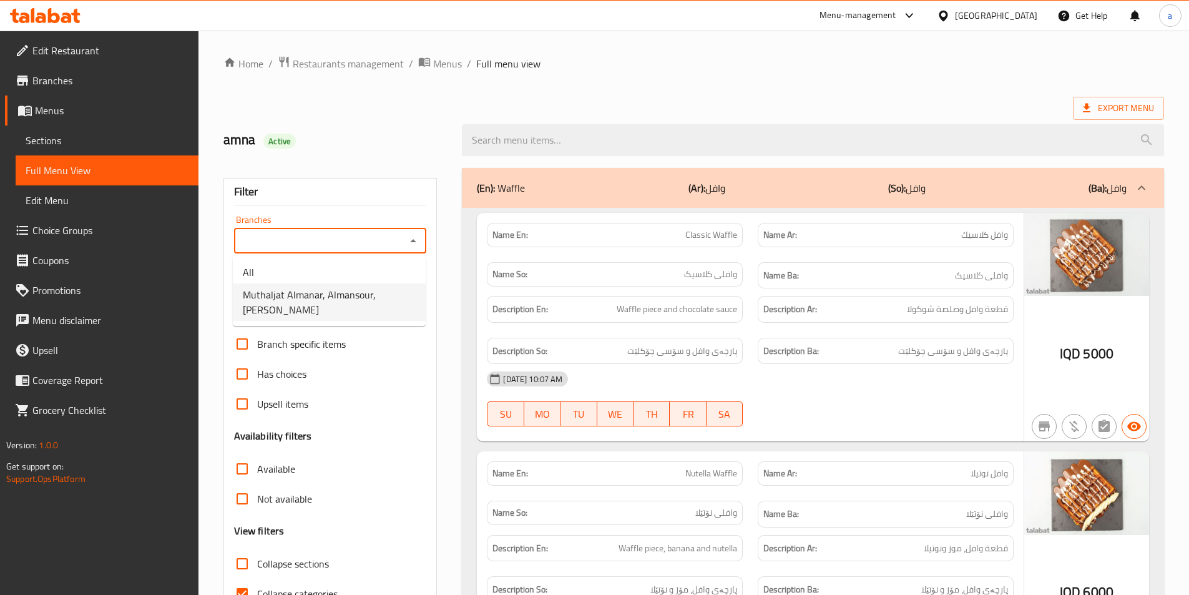
click at [373, 293] on span "Muthaljat Almanar, Almansour, [PERSON_NAME]" at bounding box center [329, 302] width 173 height 30
type input "Muthaljat Almanar, Almansour, [PERSON_NAME]"
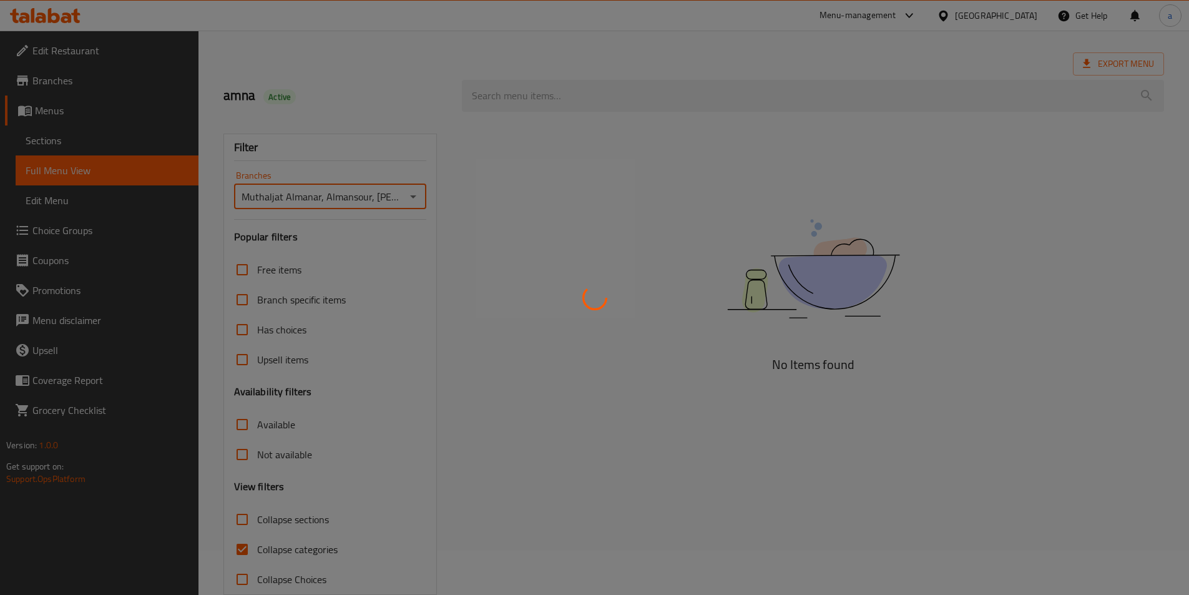
scroll to position [69, 0]
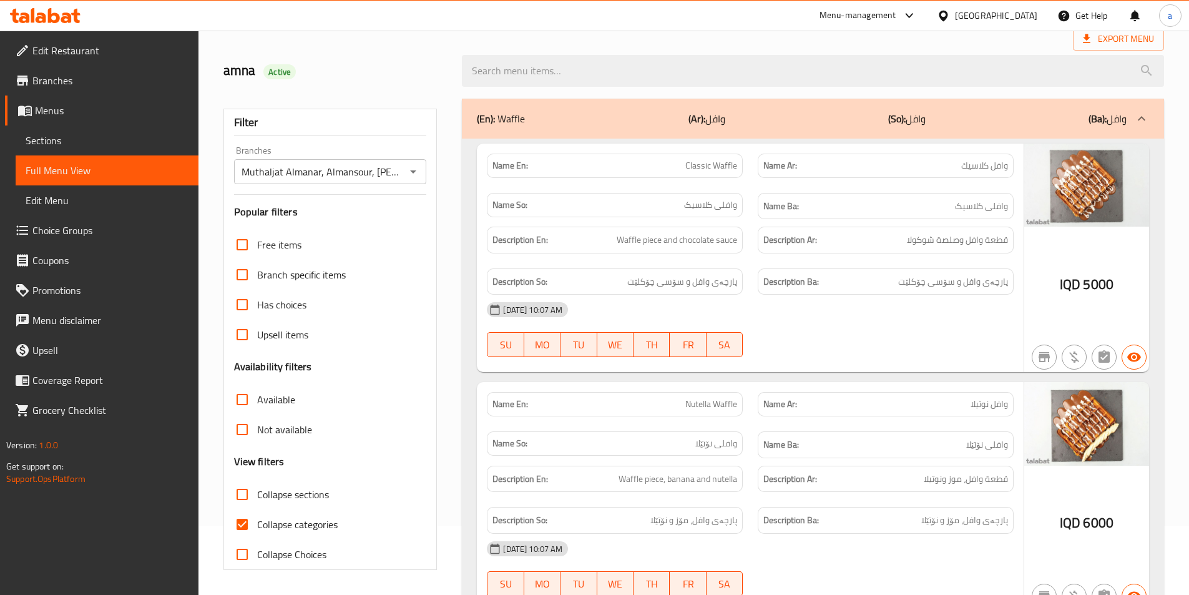
click at [290, 497] on span "Collapse sections" at bounding box center [293, 494] width 72 height 15
click at [257, 497] on input "Collapse sections" at bounding box center [242, 494] width 30 height 30
checkbox input "true"
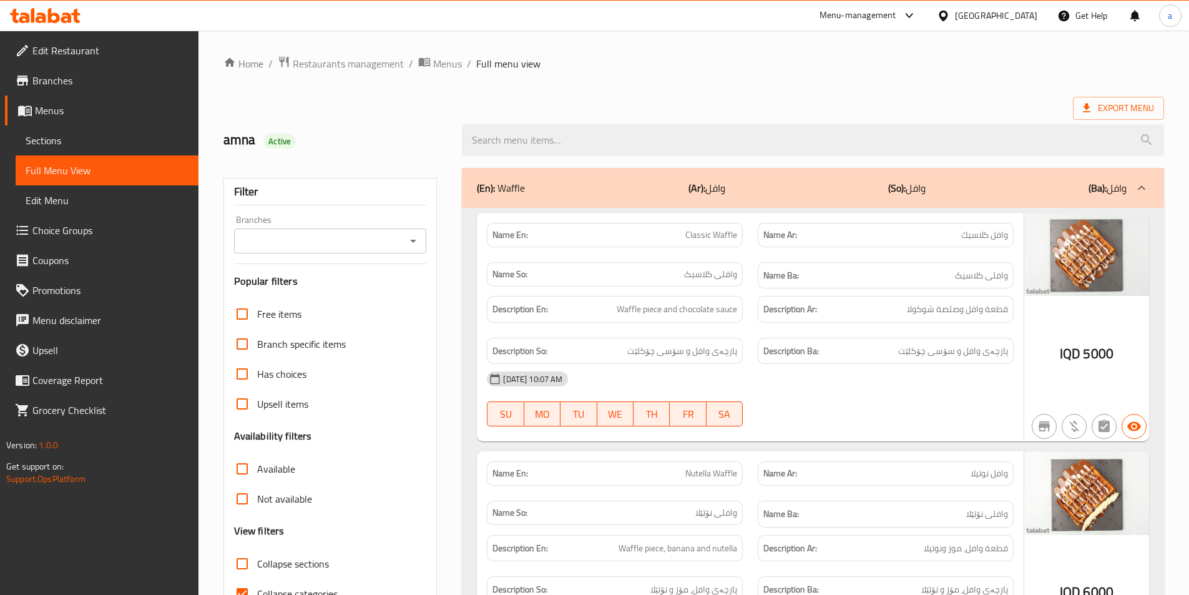
click at [419, 231] on div "Branches" at bounding box center [330, 240] width 193 height 25
click at [413, 235] on icon "Open" at bounding box center [413, 240] width 15 height 15
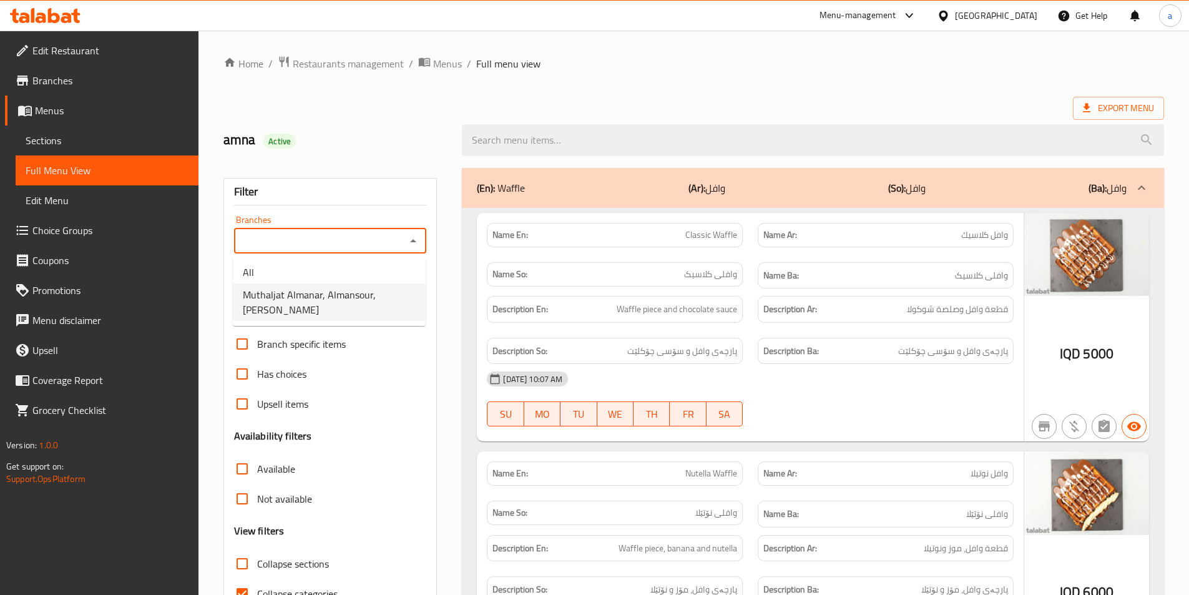
click at [368, 296] on span "Muthaljat Almanar, Almansour, [PERSON_NAME]" at bounding box center [329, 302] width 173 height 30
type input "Muthaljat Almanar, Almansour, [PERSON_NAME]"
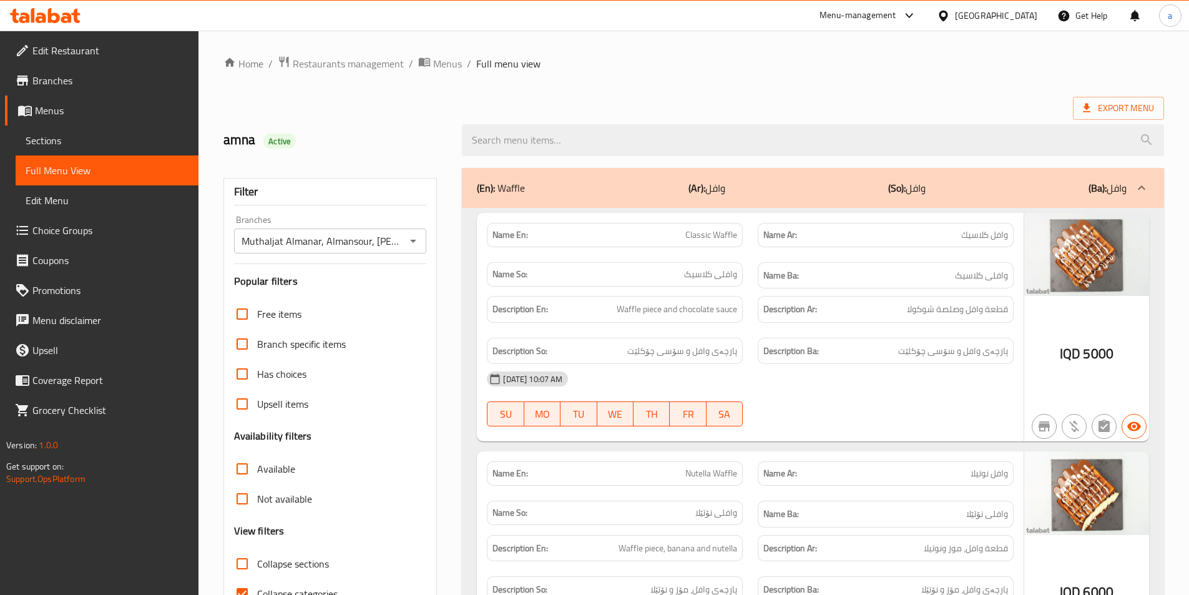
click at [524, 118] on div at bounding box center [812, 140] width 717 height 47
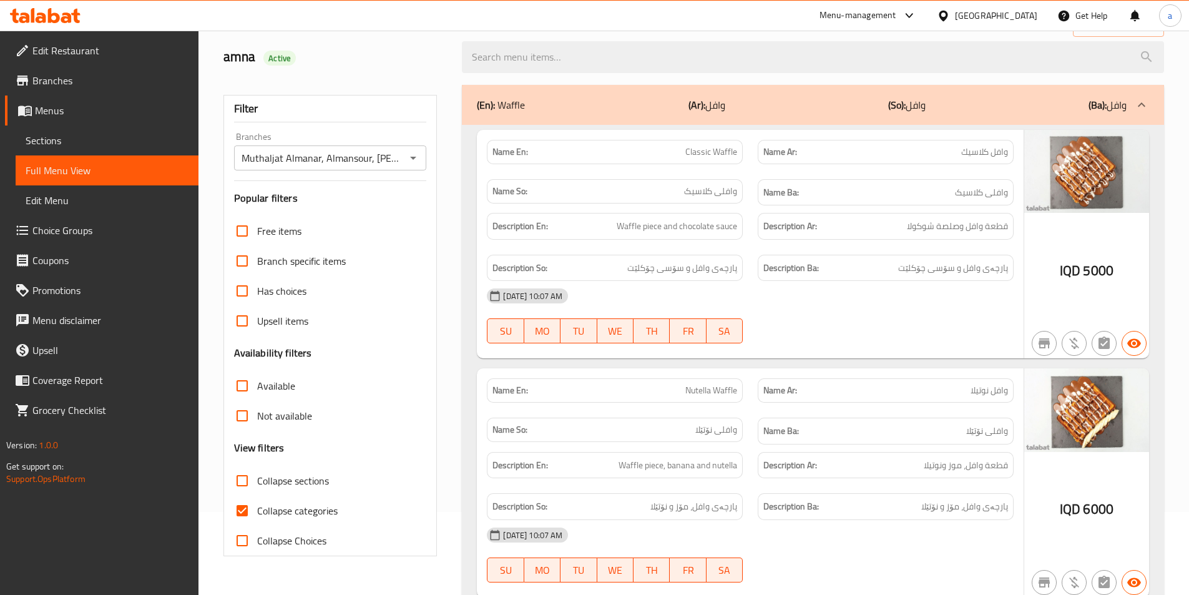
click at [287, 477] on span "Collapse sections" at bounding box center [293, 480] width 72 height 15
click at [257, 477] on input "Collapse sections" at bounding box center [242, 481] width 30 height 30
checkbox input "true"
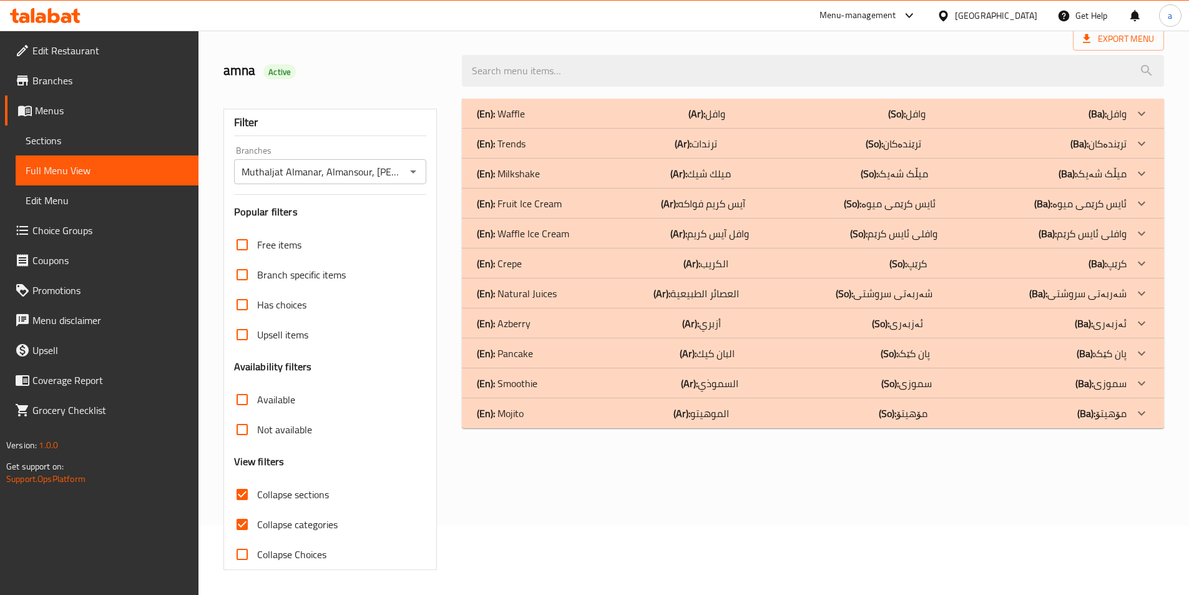
scroll to position [69, 0]
click at [573, 117] on div "(En): Waffle (Ar): وافل (So): وافل (Ba): وافل" at bounding box center [802, 113] width 650 height 15
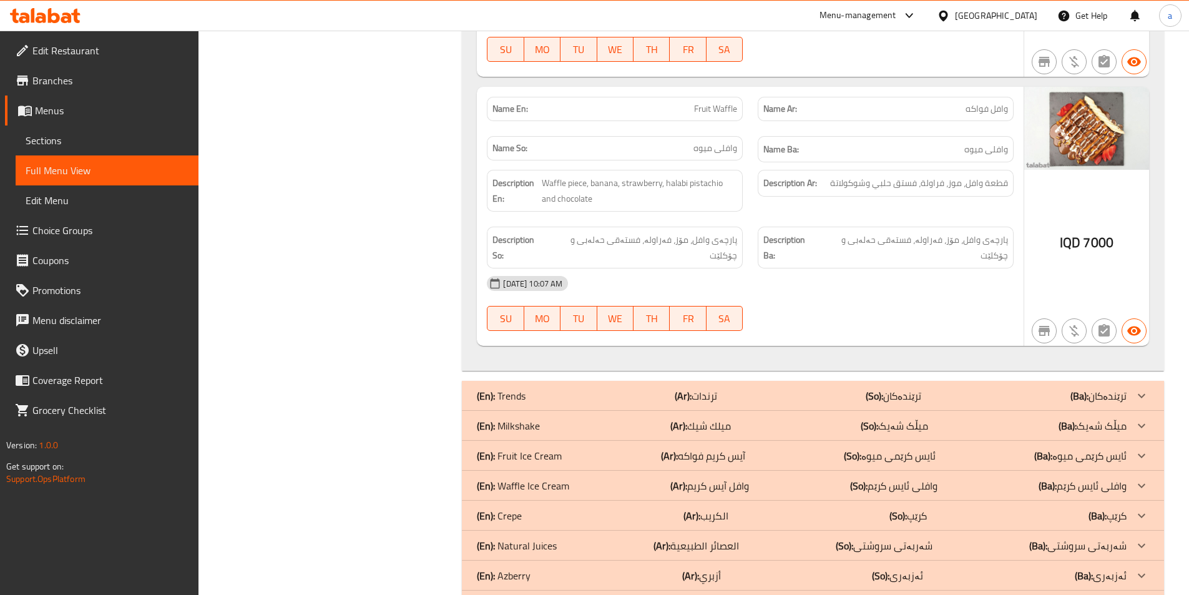
scroll to position [1730, 0]
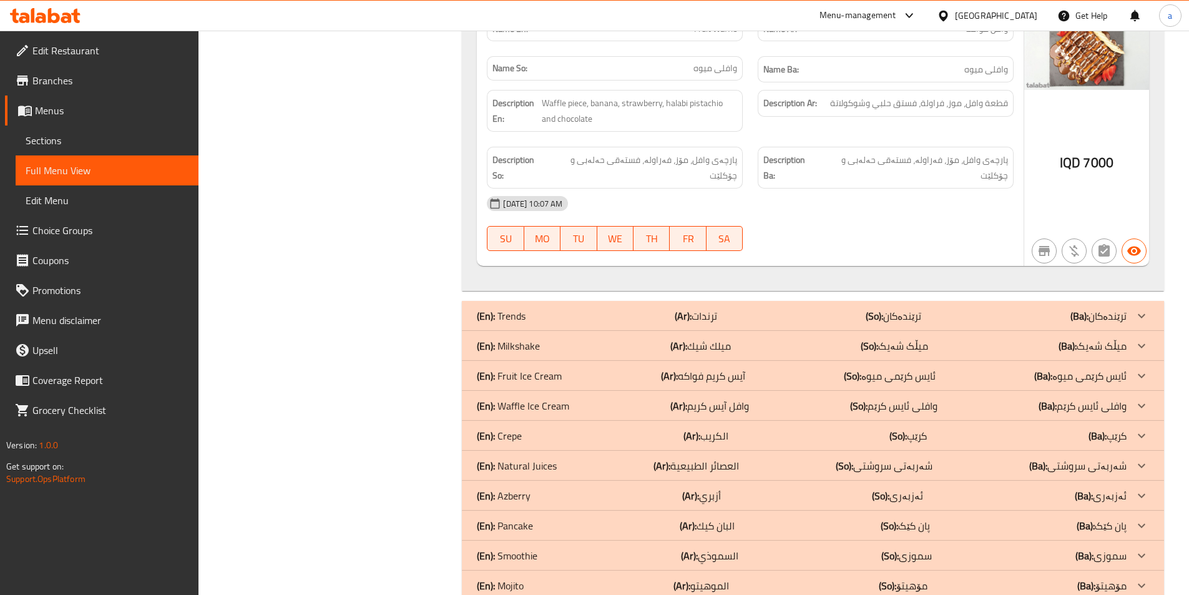
click at [521, 578] on p "(En): Mojito" at bounding box center [500, 585] width 47 height 15
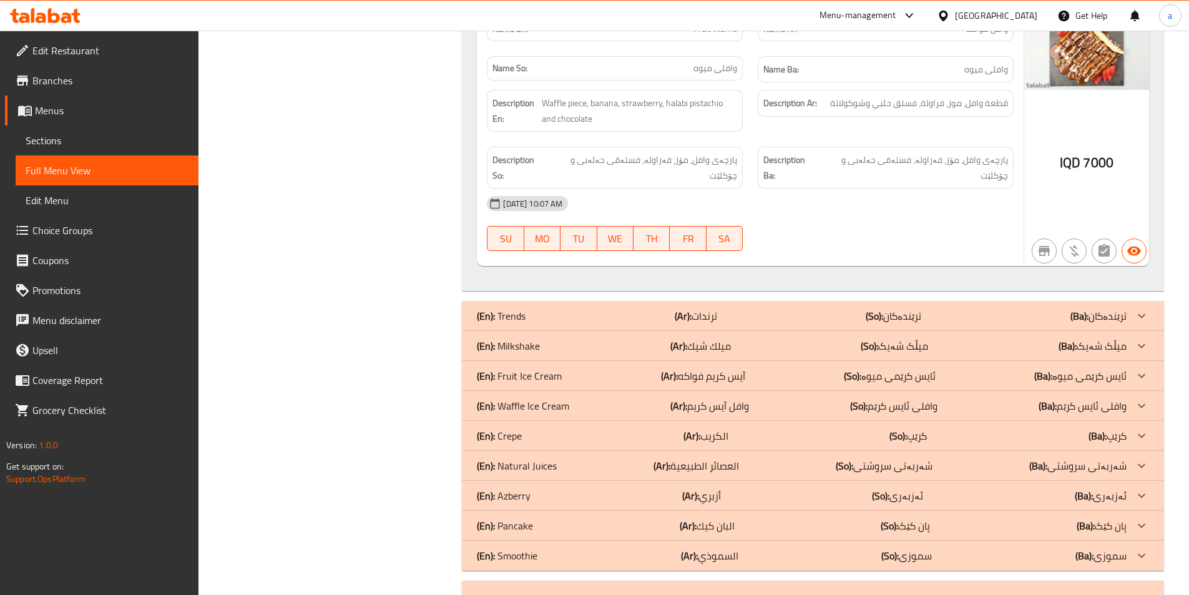
click at [541, 548] on div "(En): Smoothie (Ar): السموذي (So): سموزی (Ba): سموزی" at bounding box center [802, 555] width 650 height 15
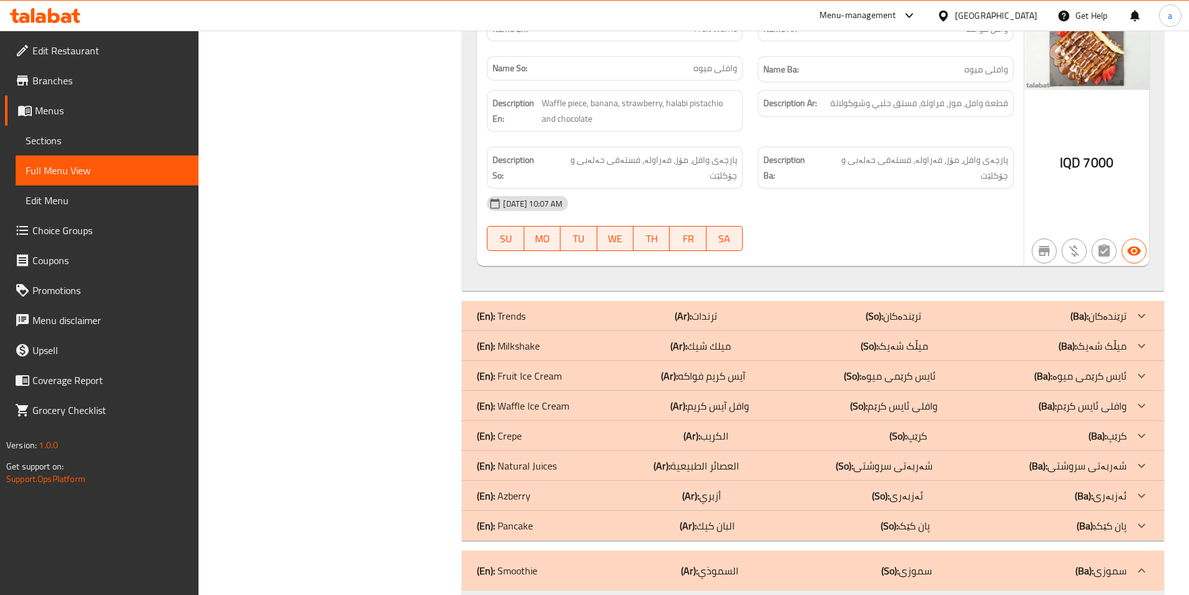
click at [555, 488] on div "(En): Azberry (Ar): أزبري (So): ئەزبەری (Ba): ئەزبەری" at bounding box center [802, 495] width 650 height 15
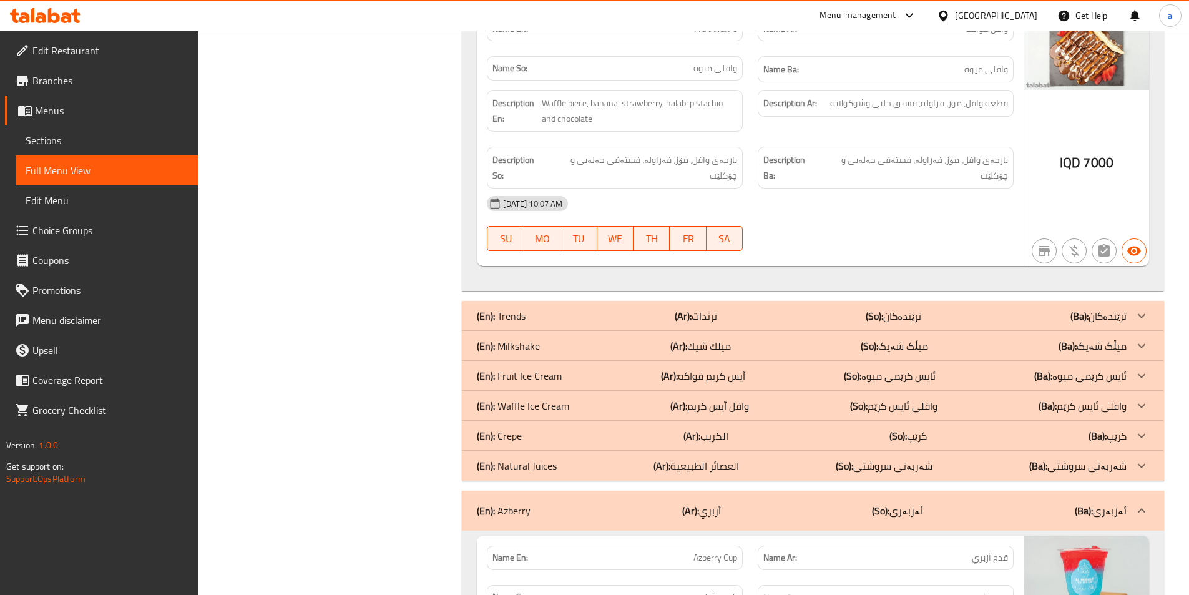
click at [535, 398] on p "(En): Waffle Ice Cream" at bounding box center [523, 405] width 92 height 15
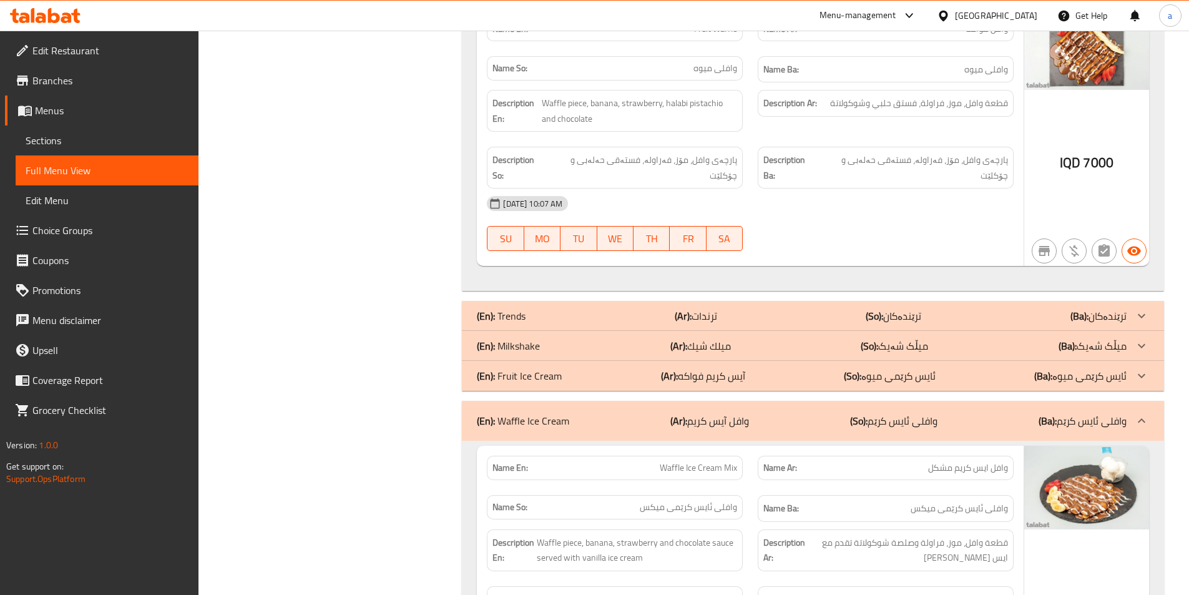
click at [704, 368] on p "(Ar): آيس كريم فواكه" at bounding box center [703, 375] width 84 height 15
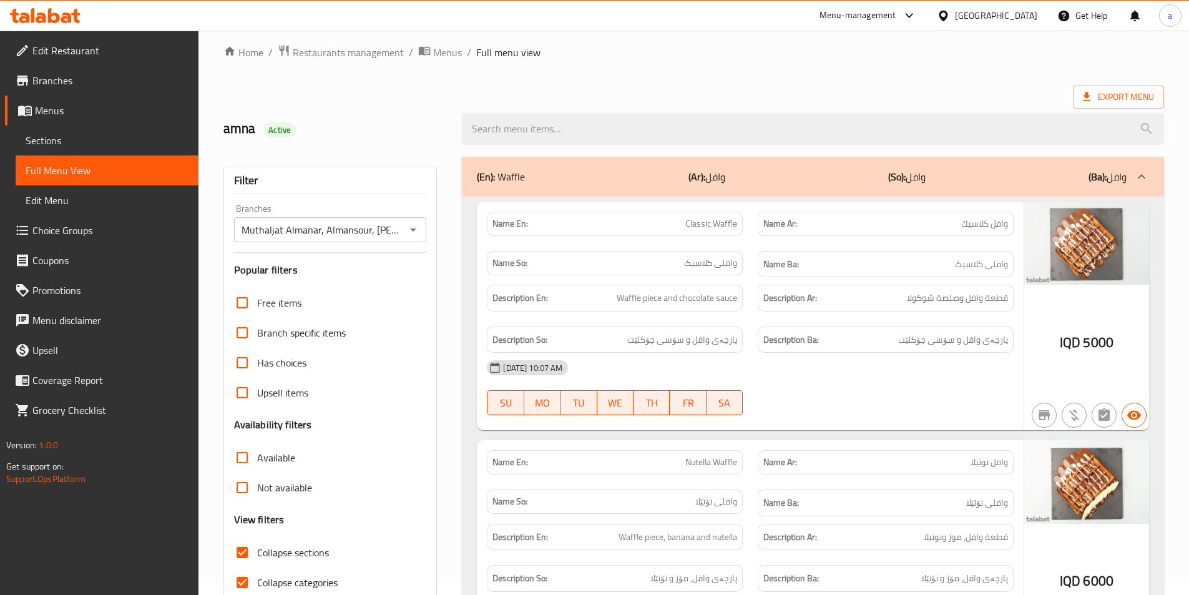
scroll to position [83, 0]
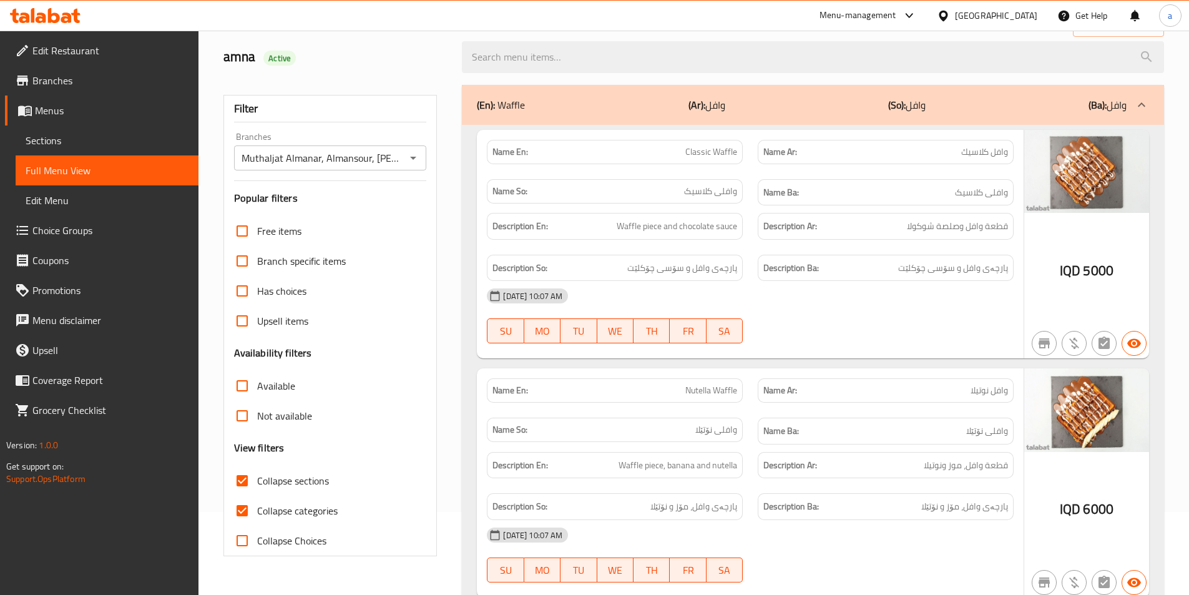
click at [280, 511] on span "Collapse categories" at bounding box center [297, 510] width 81 height 15
click at [257, 511] on input "Collapse categories" at bounding box center [242, 511] width 30 height 30
checkbox input "false"
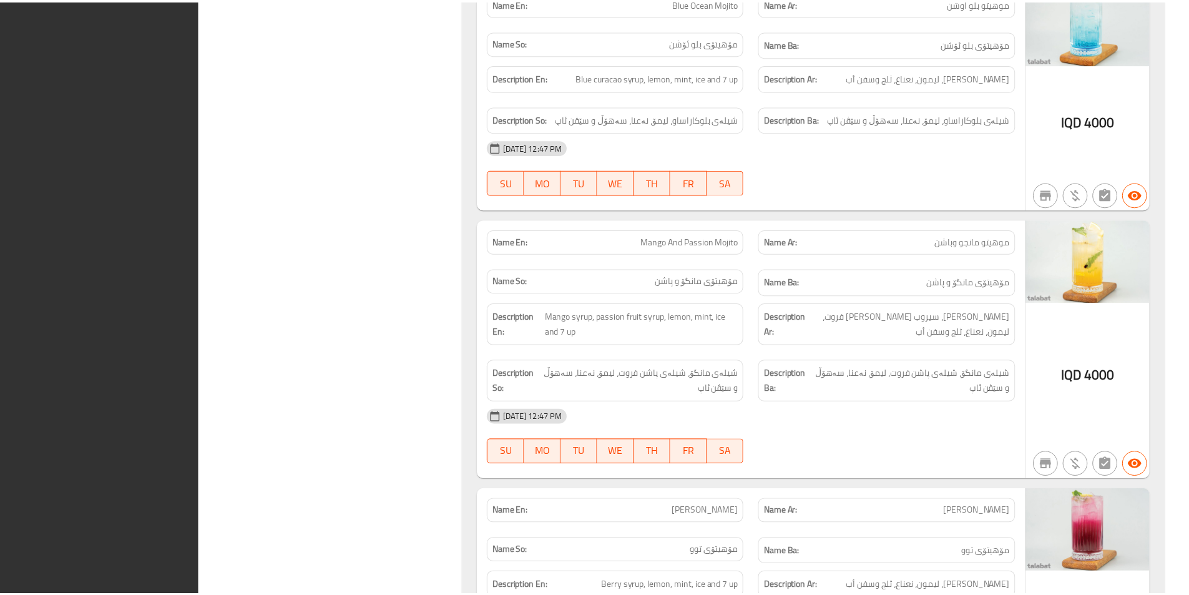
scroll to position [7182, 0]
